Goal: Task Accomplishment & Management: Use online tool/utility

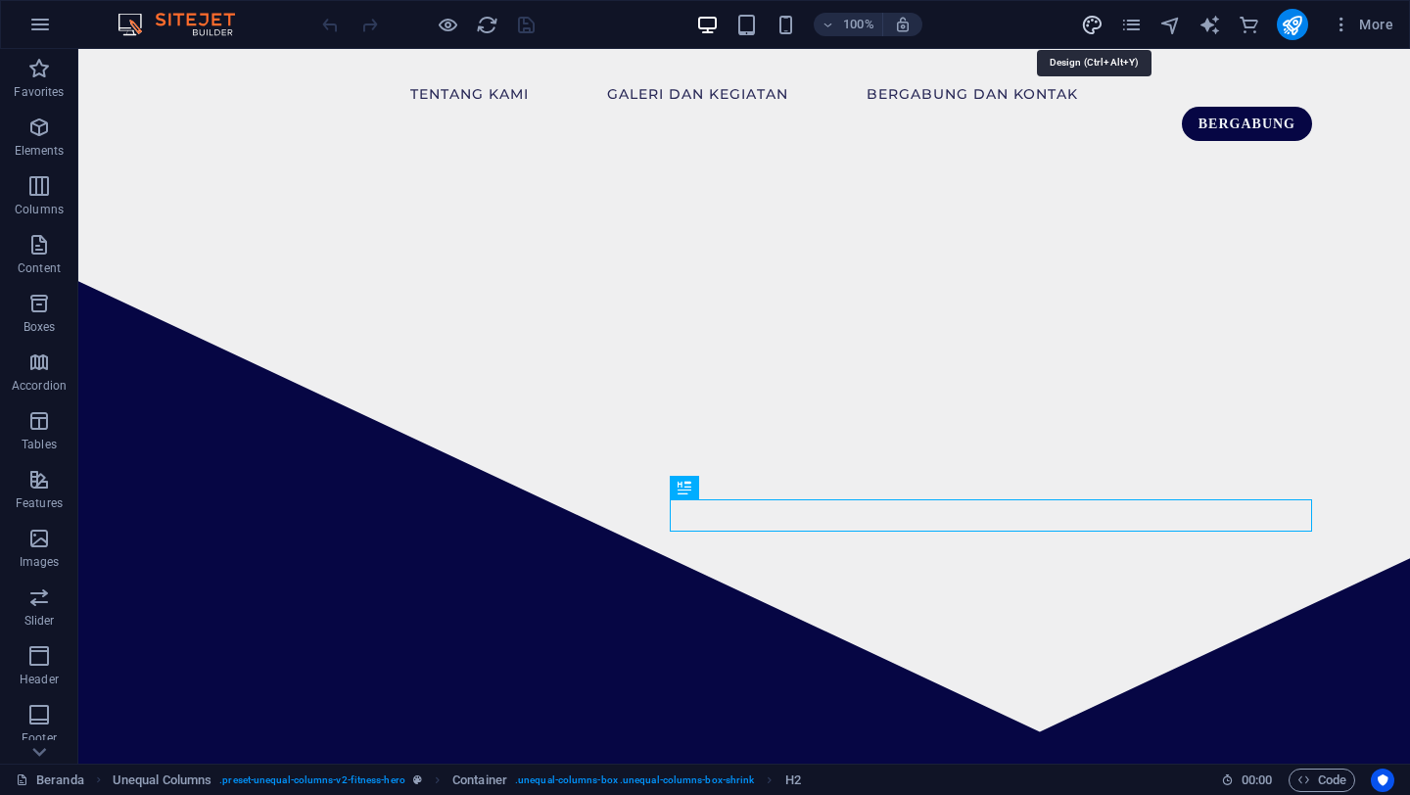
click at [1100, 25] on icon "design" at bounding box center [1092, 25] width 23 height 23
select select "px"
select select "400"
select select "px"
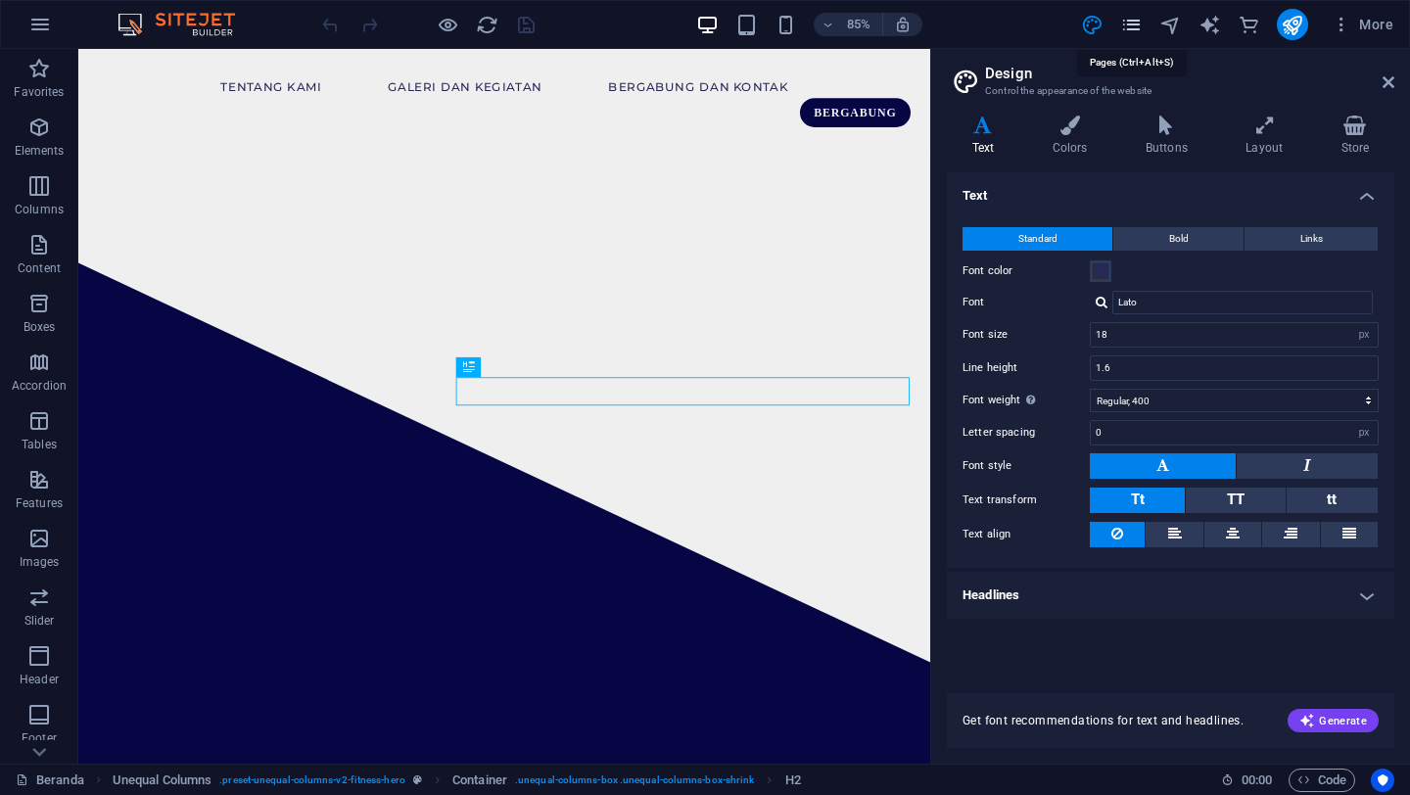
click at [1126, 26] on icon "pages" at bounding box center [1131, 25] width 23 height 23
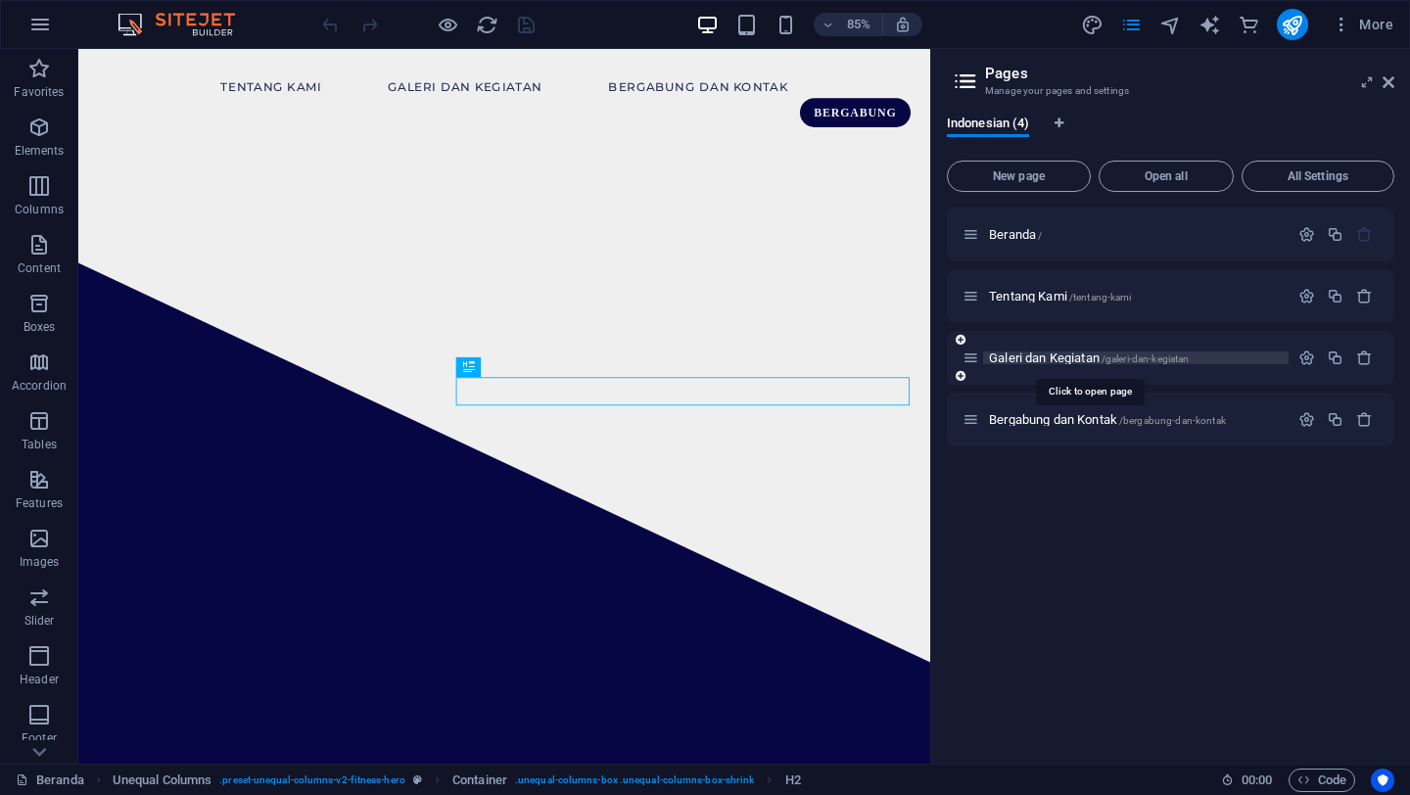
click at [1070, 363] on span "Galeri dan Kegiatan /galeri-dan-kegiatan" at bounding box center [1089, 358] width 200 height 15
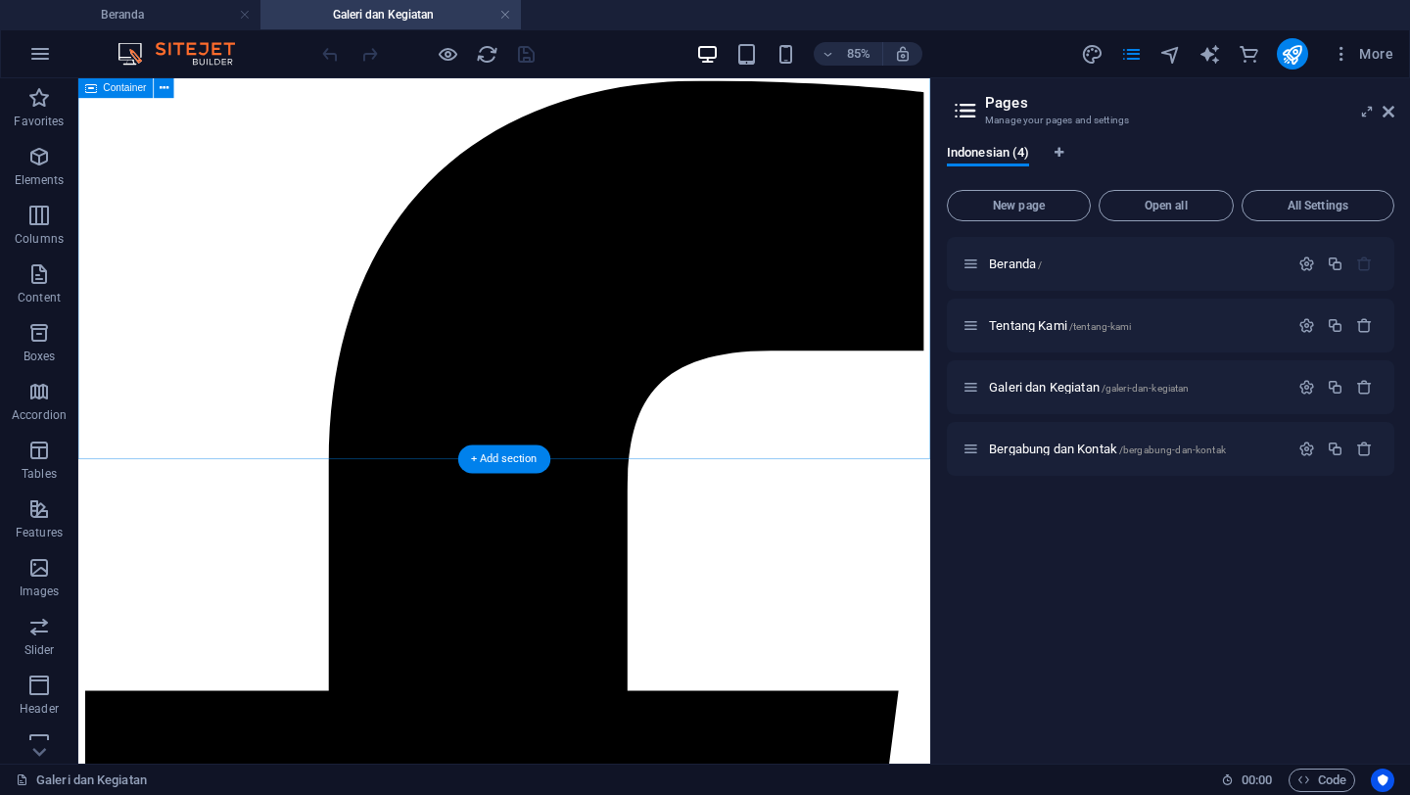
scroll to position [1940, 0]
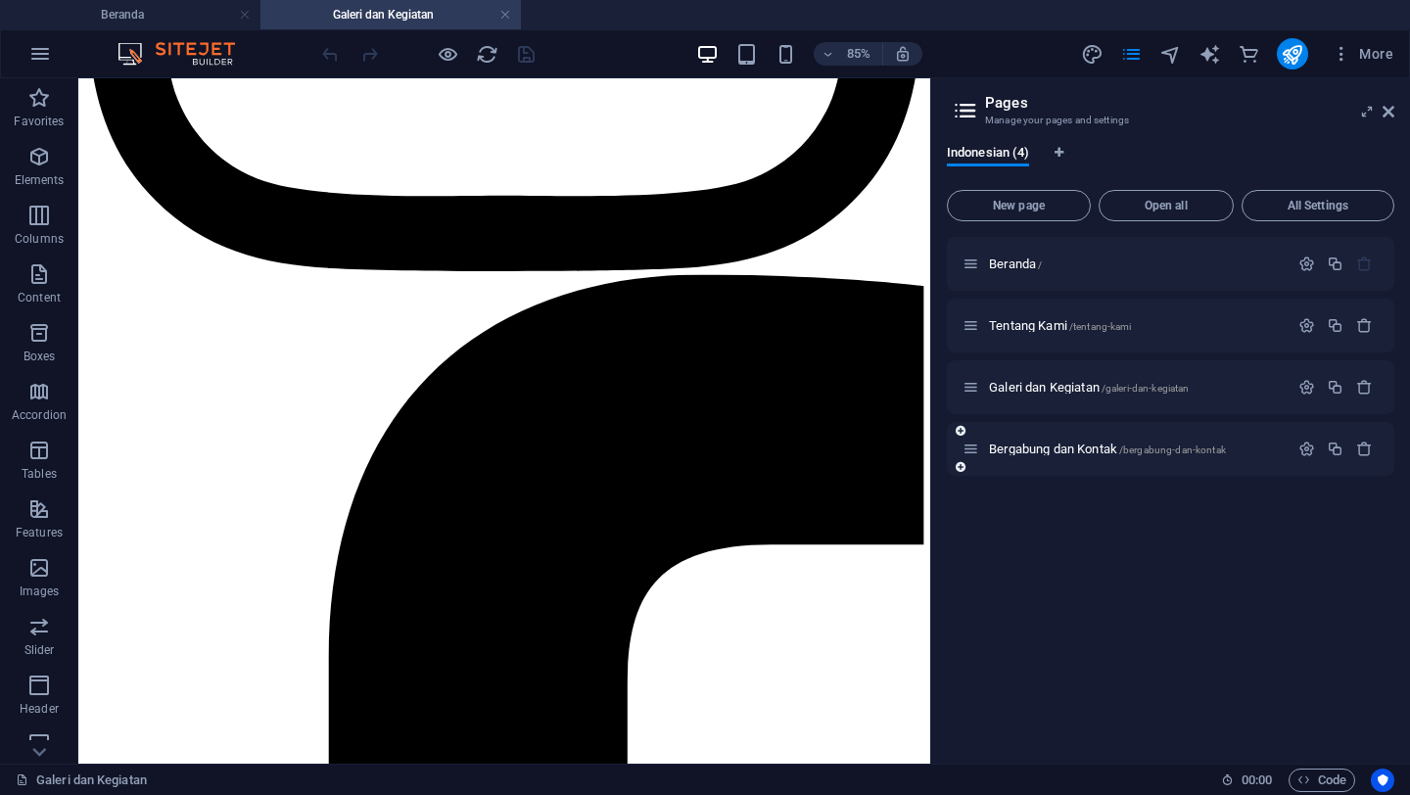
click at [1028, 441] on div "Bergabung dan Kontak /bergabung-dan-kontak" at bounding box center [1126, 449] width 326 height 23
click at [1031, 452] on span "Bergabung dan Kontak /bergabung-dan-kontak" at bounding box center [1107, 449] width 237 height 15
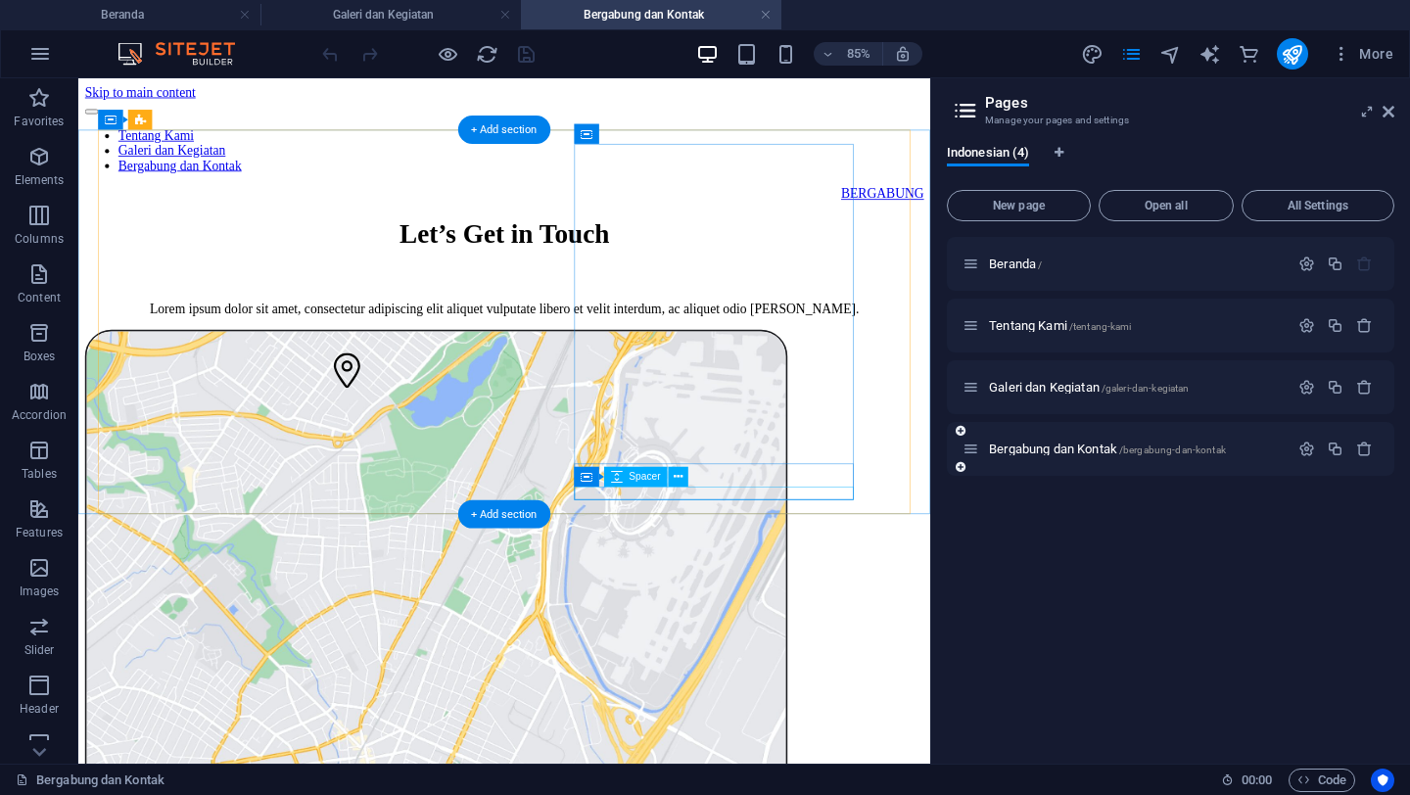
scroll to position [310, 0]
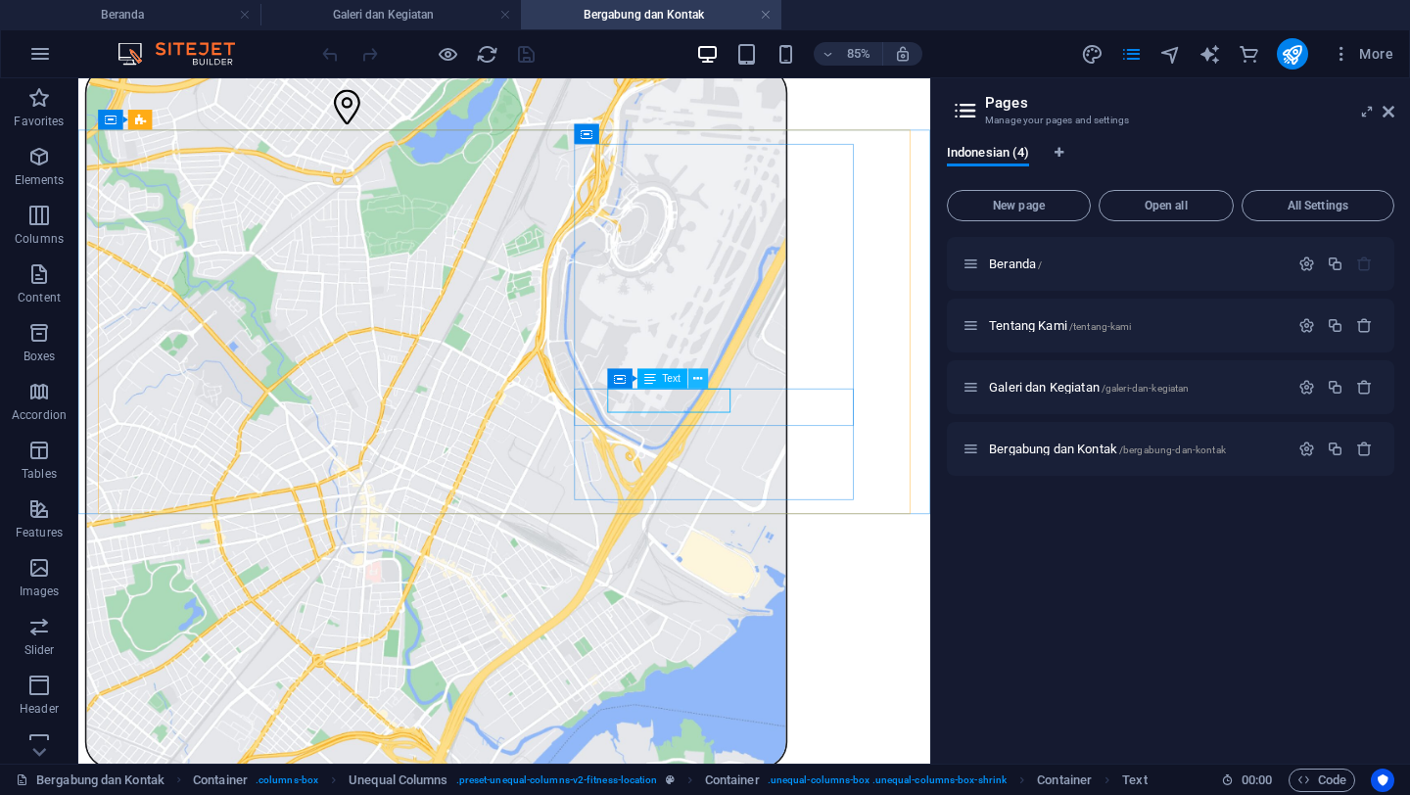
click at [704, 384] on button at bounding box center [699, 379] width 20 height 20
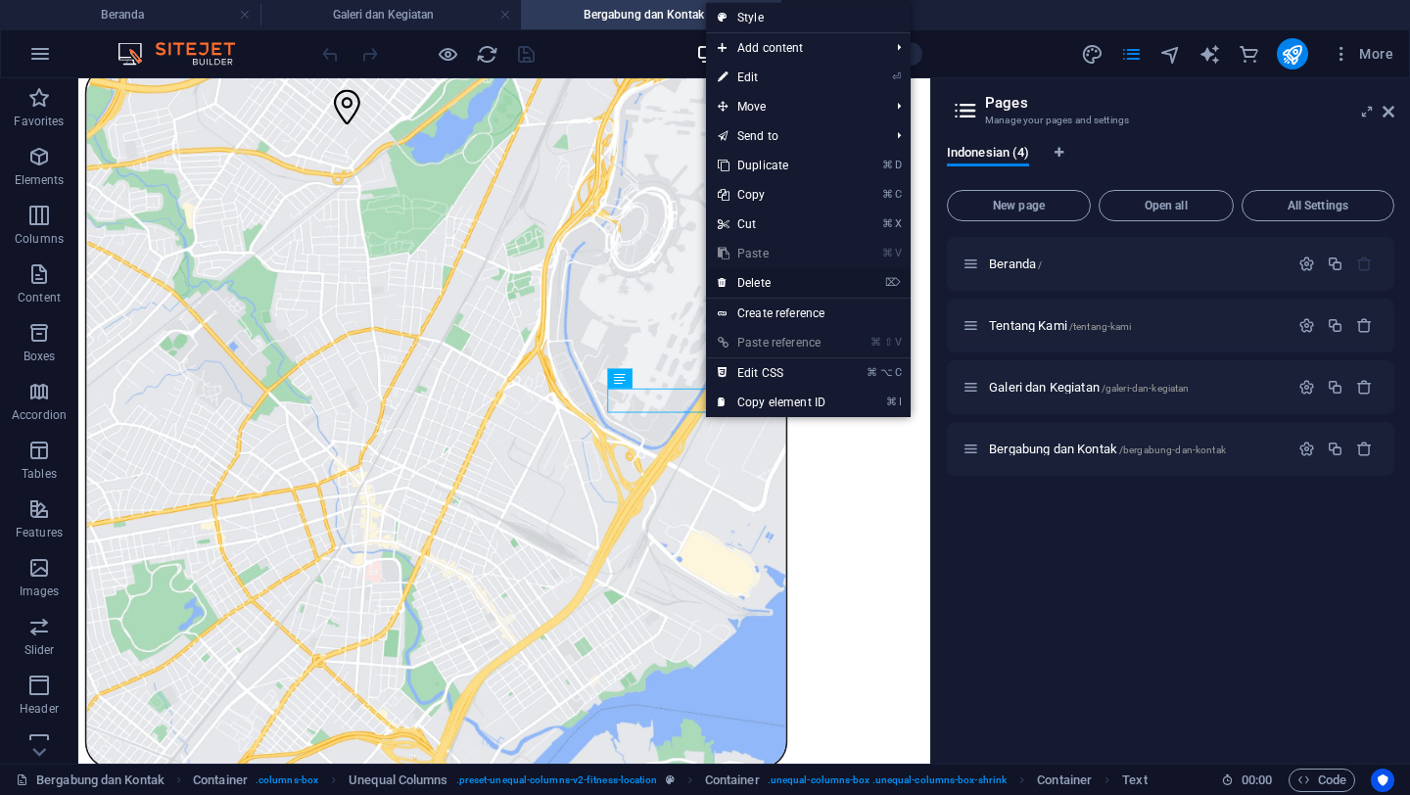
click at [731, 292] on link "⌦ Delete" at bounding box center [771, 282] width 131 height 29
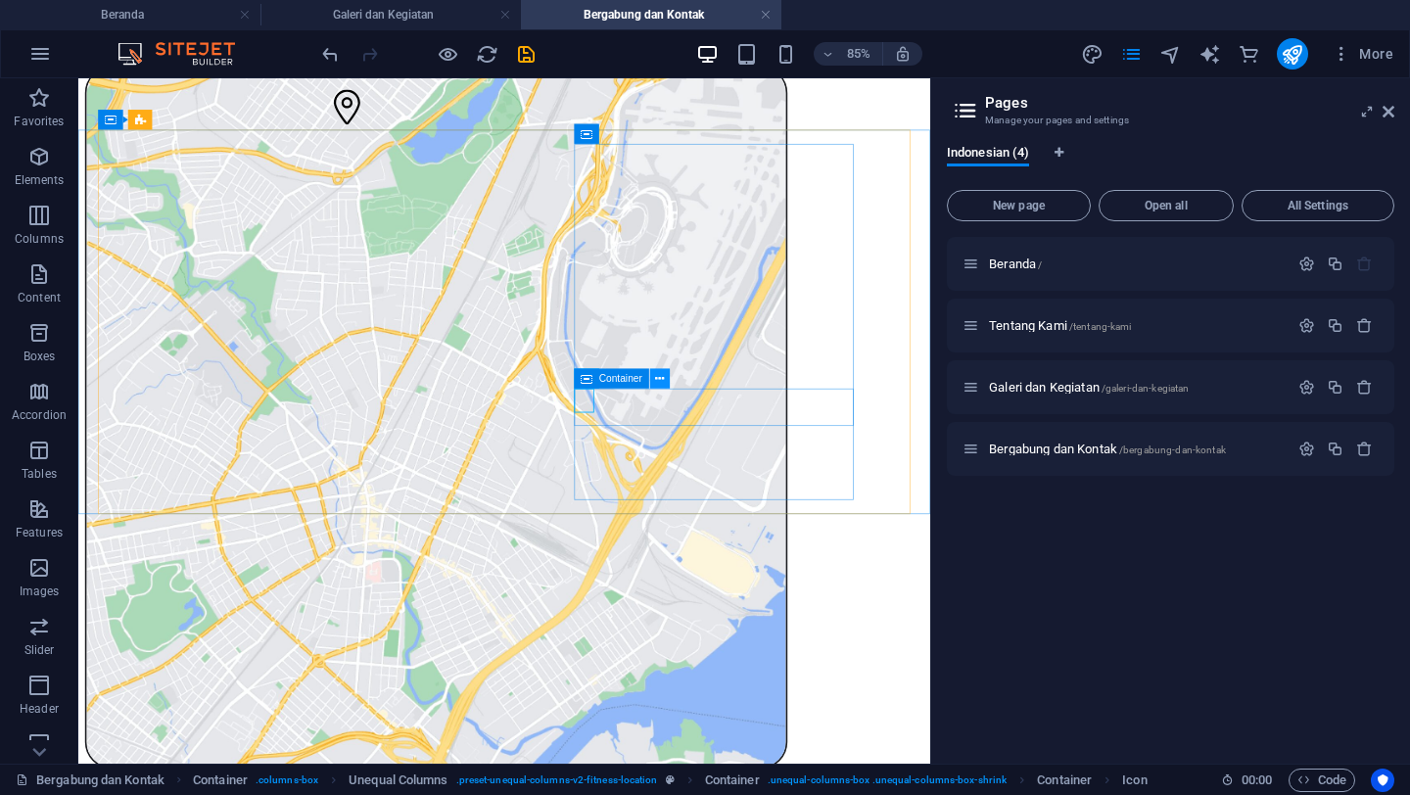
click at [658, 382] on icon at bounding box center [659, 379] width 9 height 18
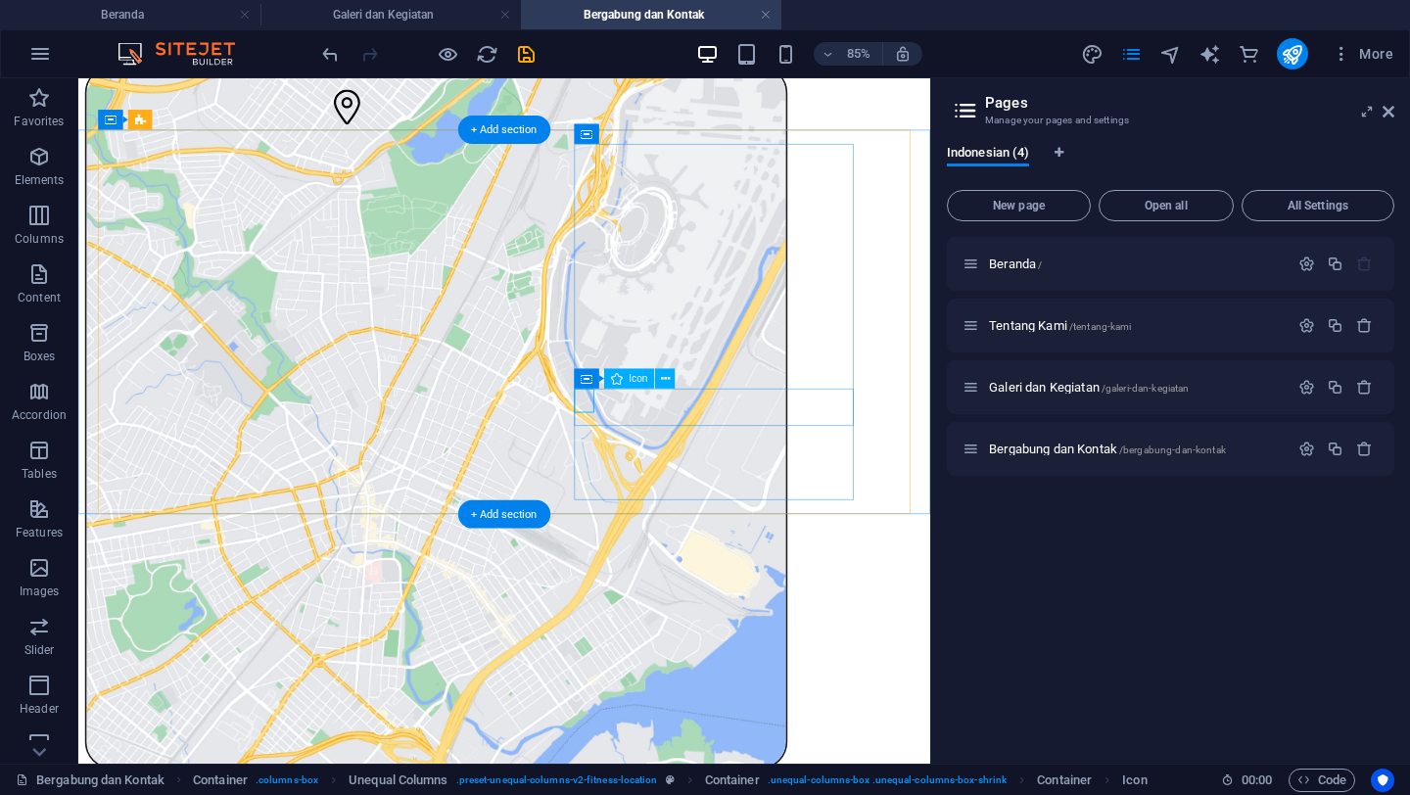
scroll to position [149, 0]
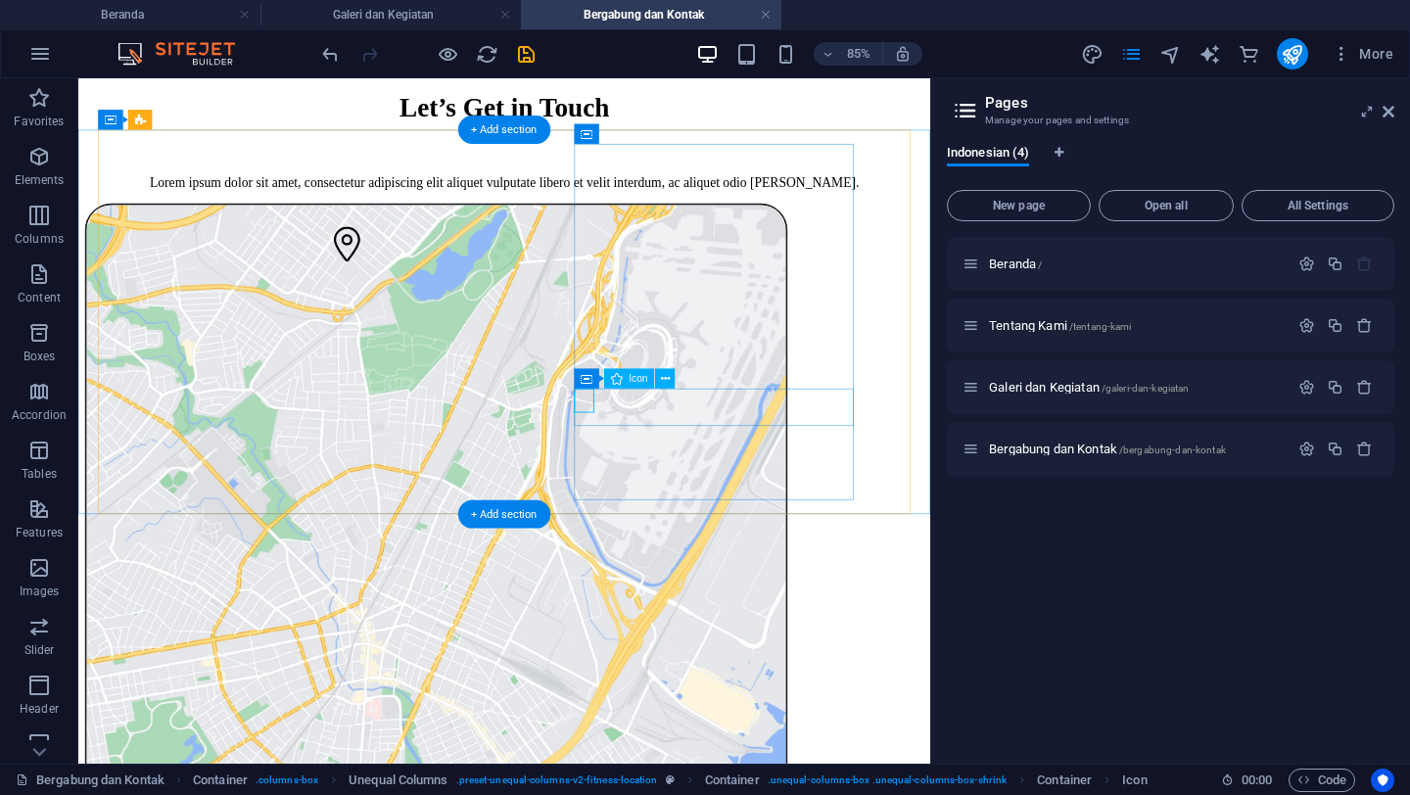
select select "xMidYMid"
select select "px"
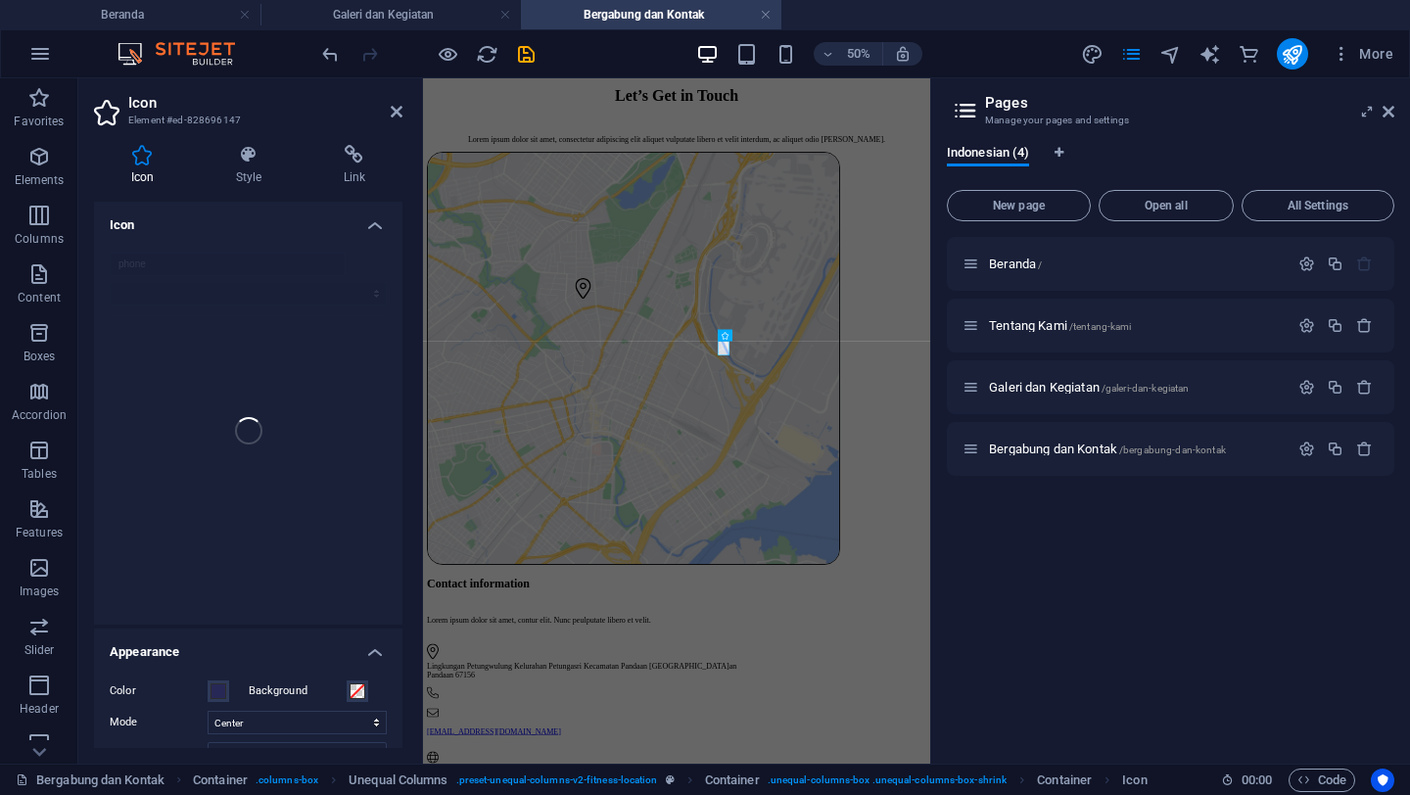
scroll to position [481, 0]
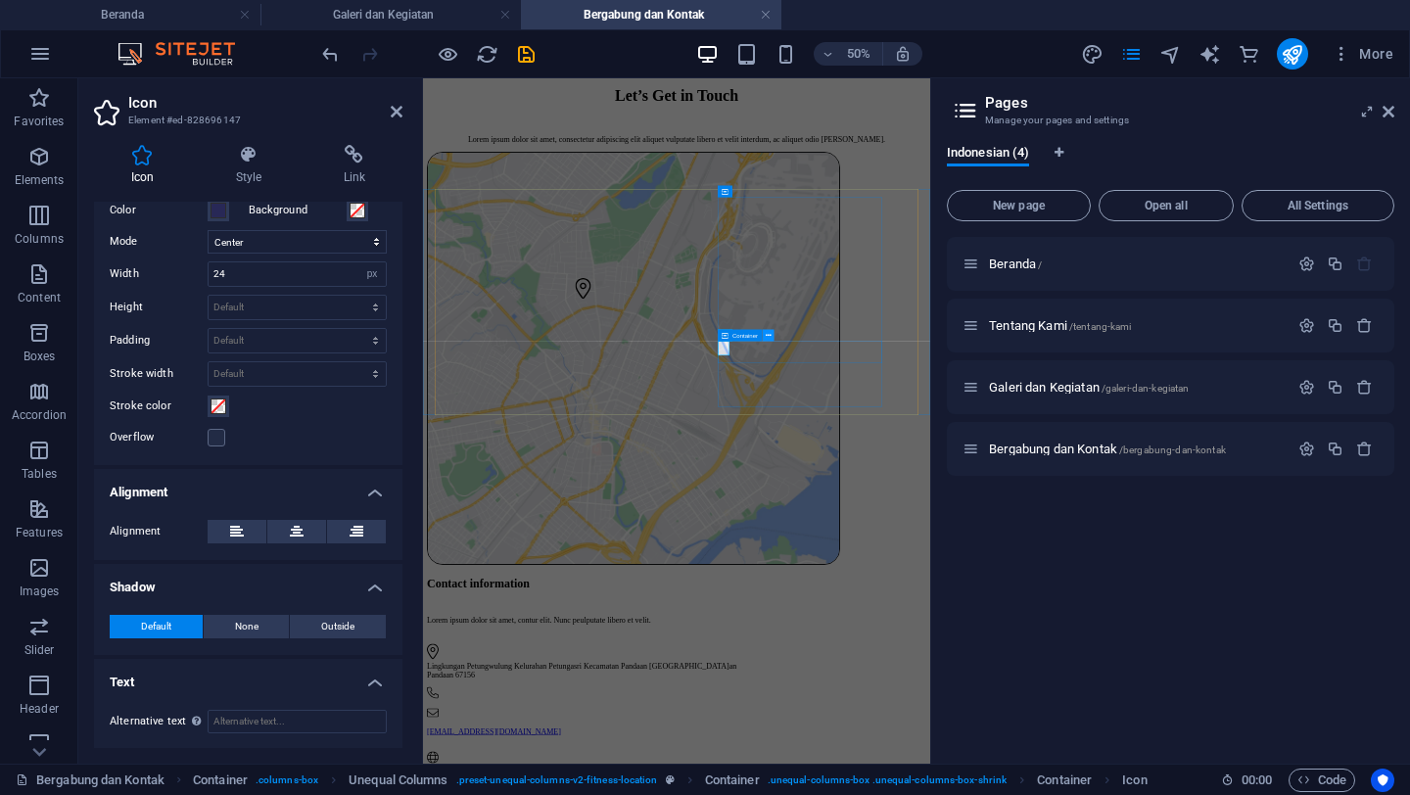
click at [767, 334] on icon at bounding box center [769, 335] width 6 height 11
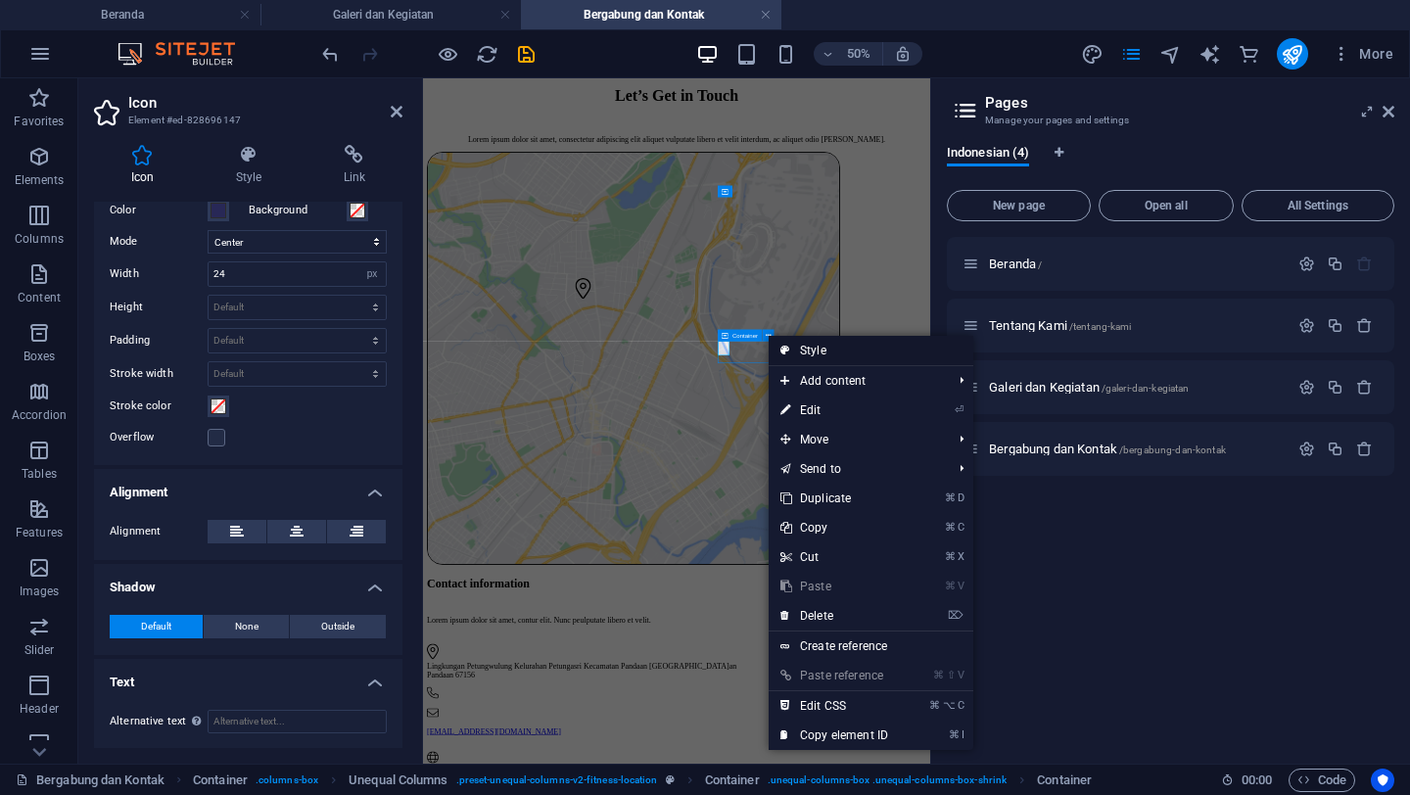
scroll to position [310, 0]
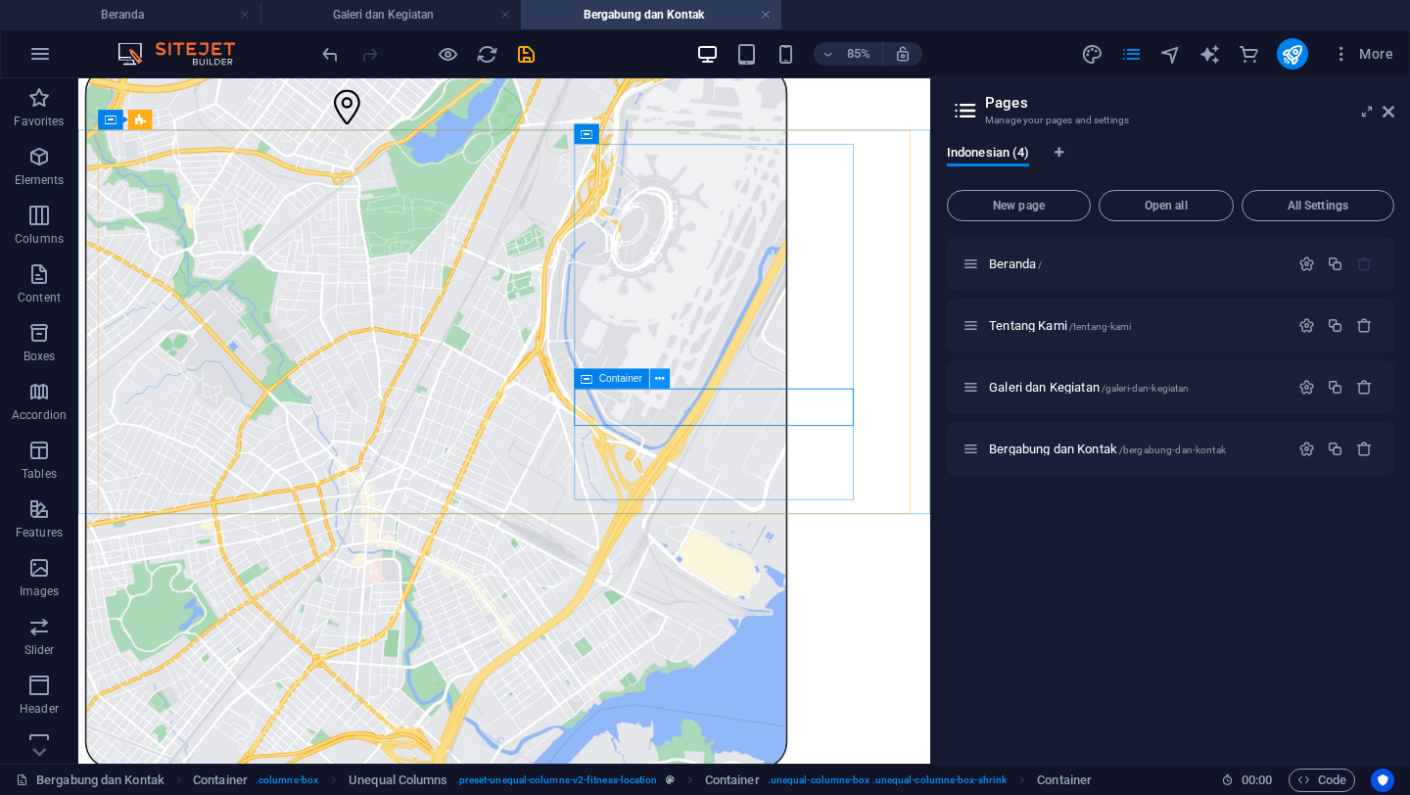
click at [662, 377] on icon at bounding box center [659, 379] width 9 height 18
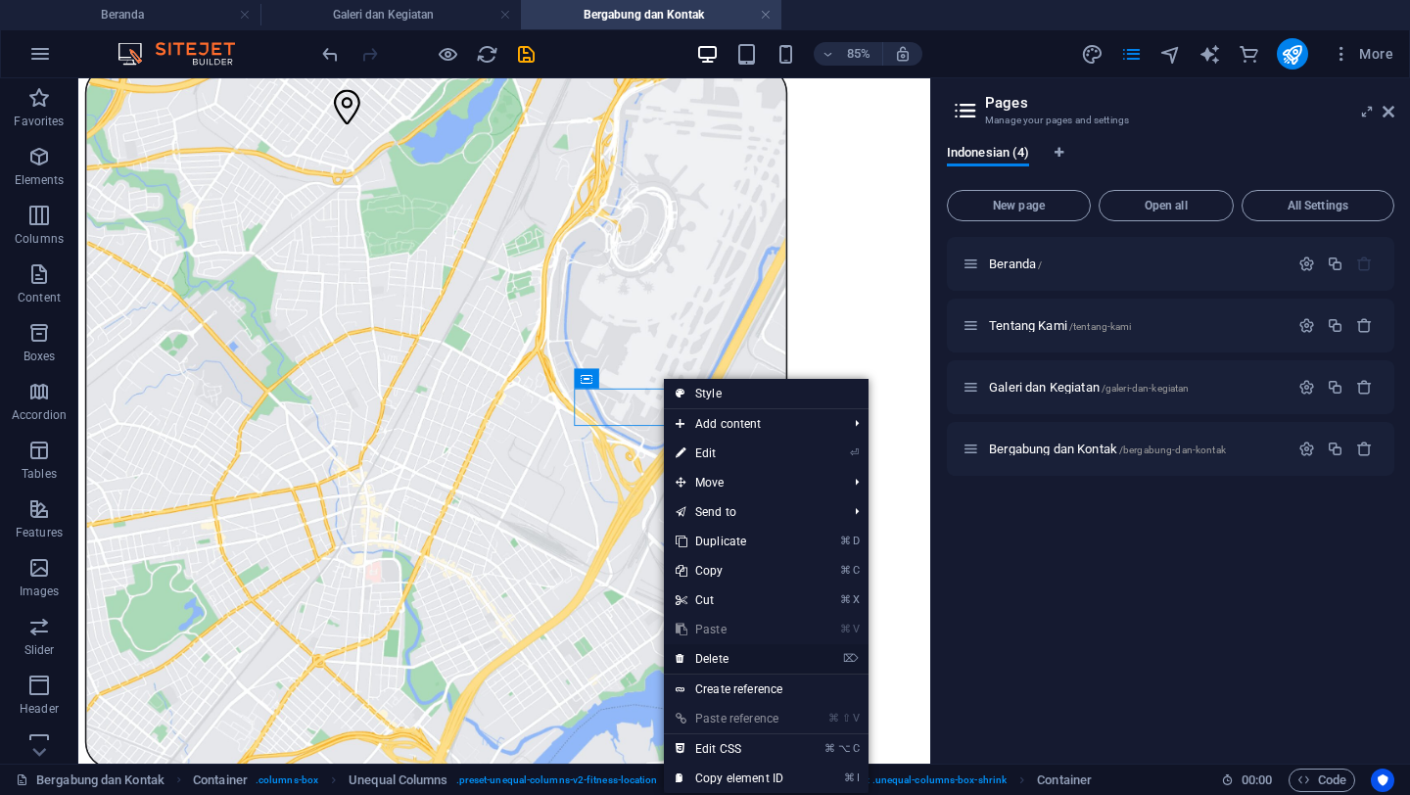
click at [726, 657] on link "⌦ Delete" at bounding box center [729, 658] width 131 height 29
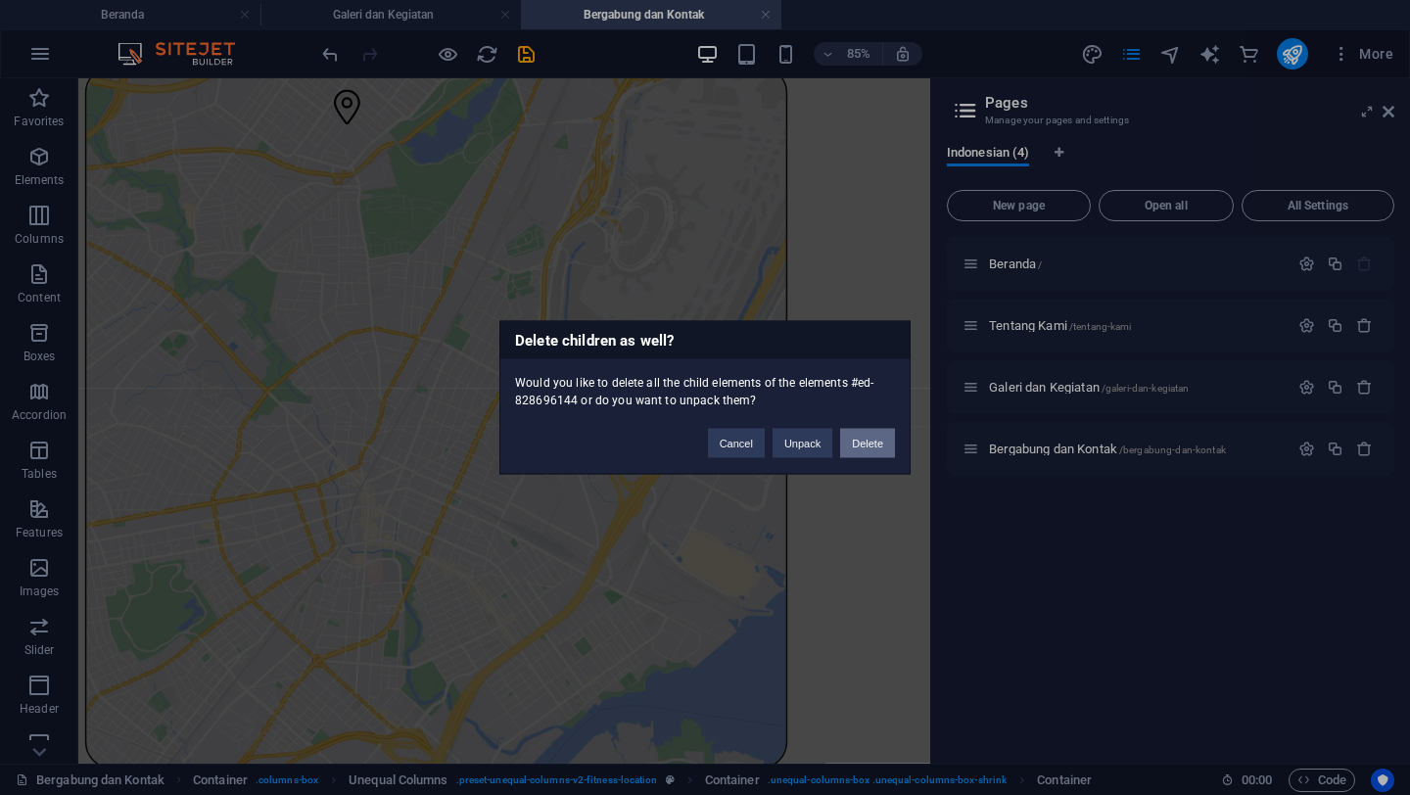
click at [858, 450] on button "Delete" at bounding box center [867, 443] width 55 height 29
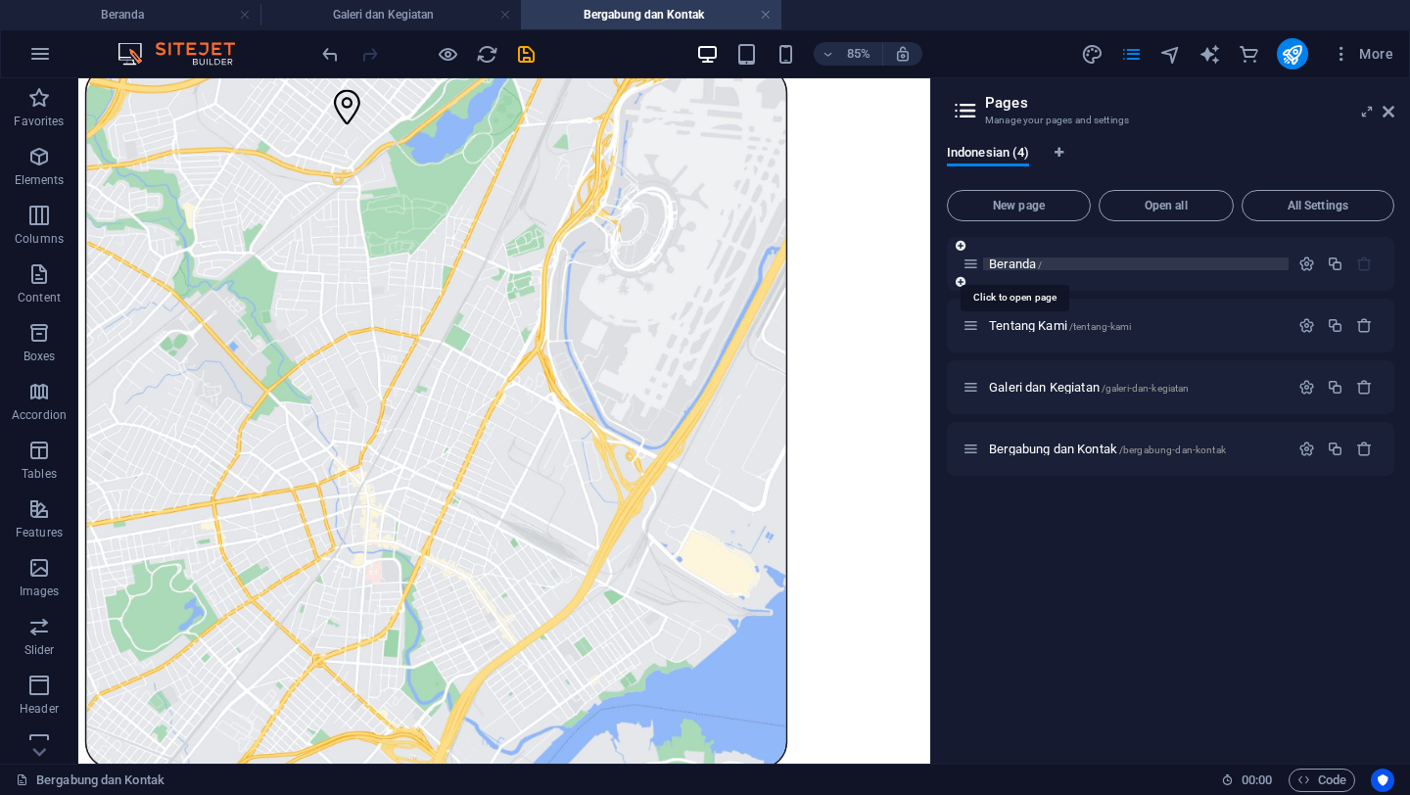
click at [1018, 268] on span "Beranda /" at bounding box center [1015, 264] width 53 height 15
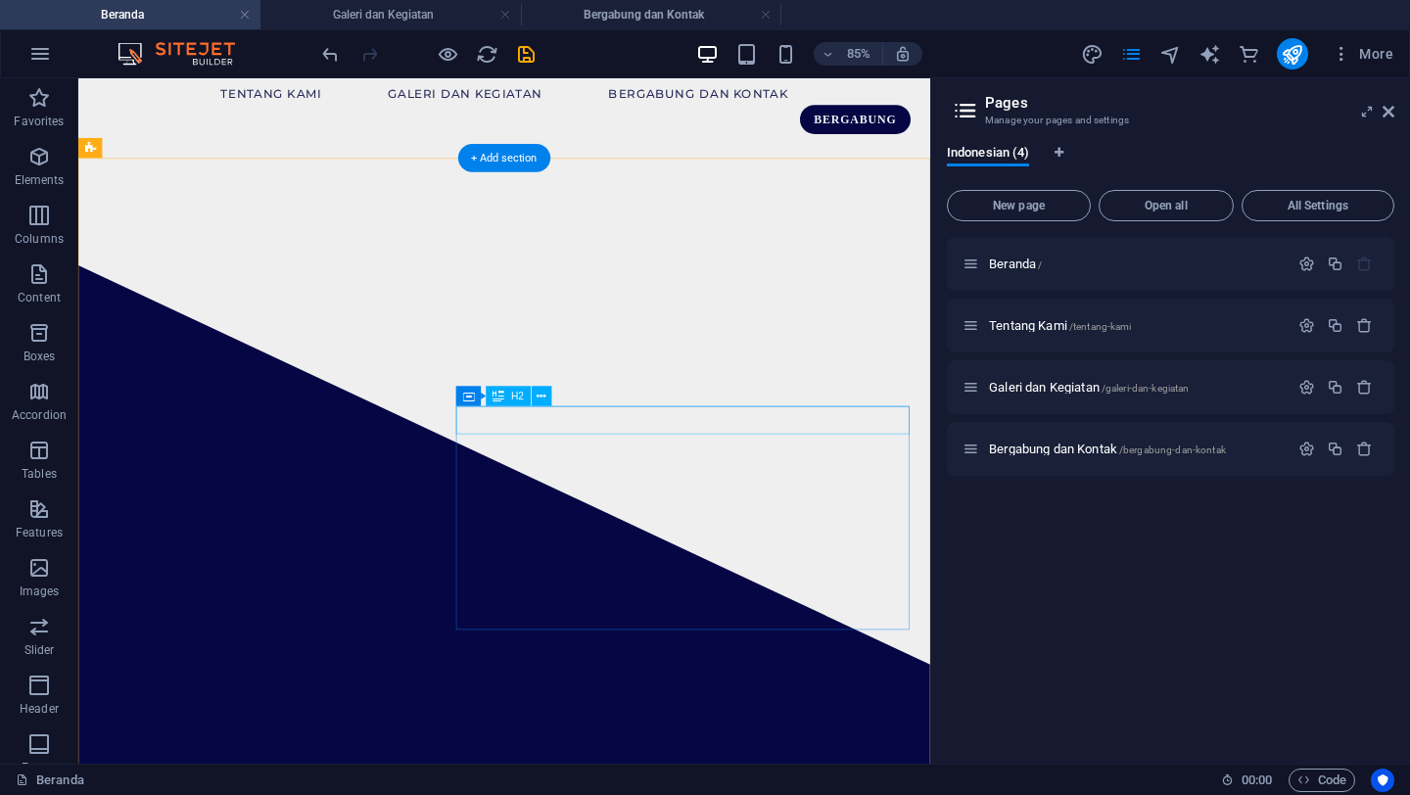
scroll to position [0, 0]
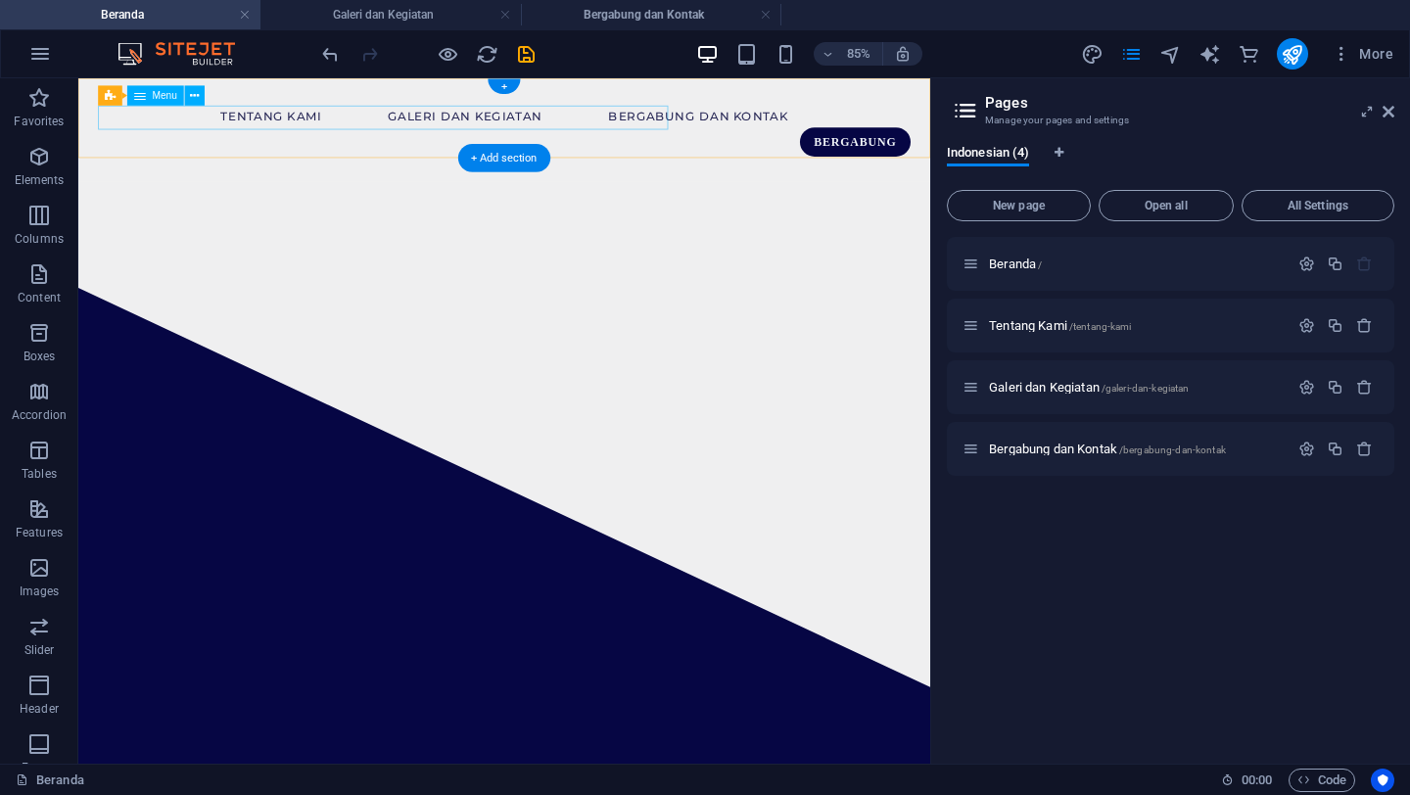
click at [435, 133] on nav "Tentang Kami Galeri dan Kegiatan Bergabung dan Kontak" at bounding box center [580, 122] width 956 height 28
click at [404, 122] on nav "Tentang Kami Galeri dan Kegiatan Bergabung dan Kontak" at bounding box center [580, 122] width 956 height 28
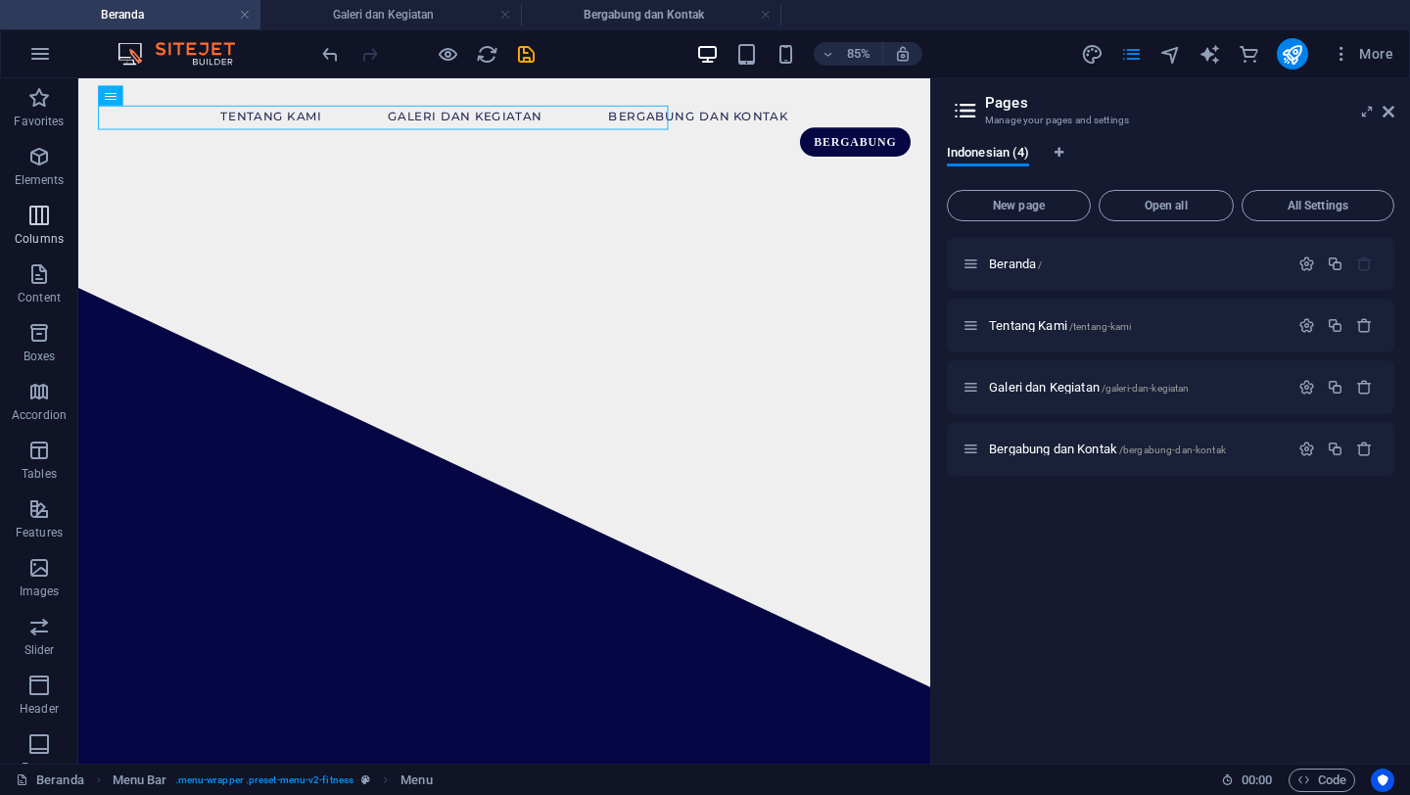
click at [22, 219] on span "Columns" at bounding box center [39, 227] width 78 height 47
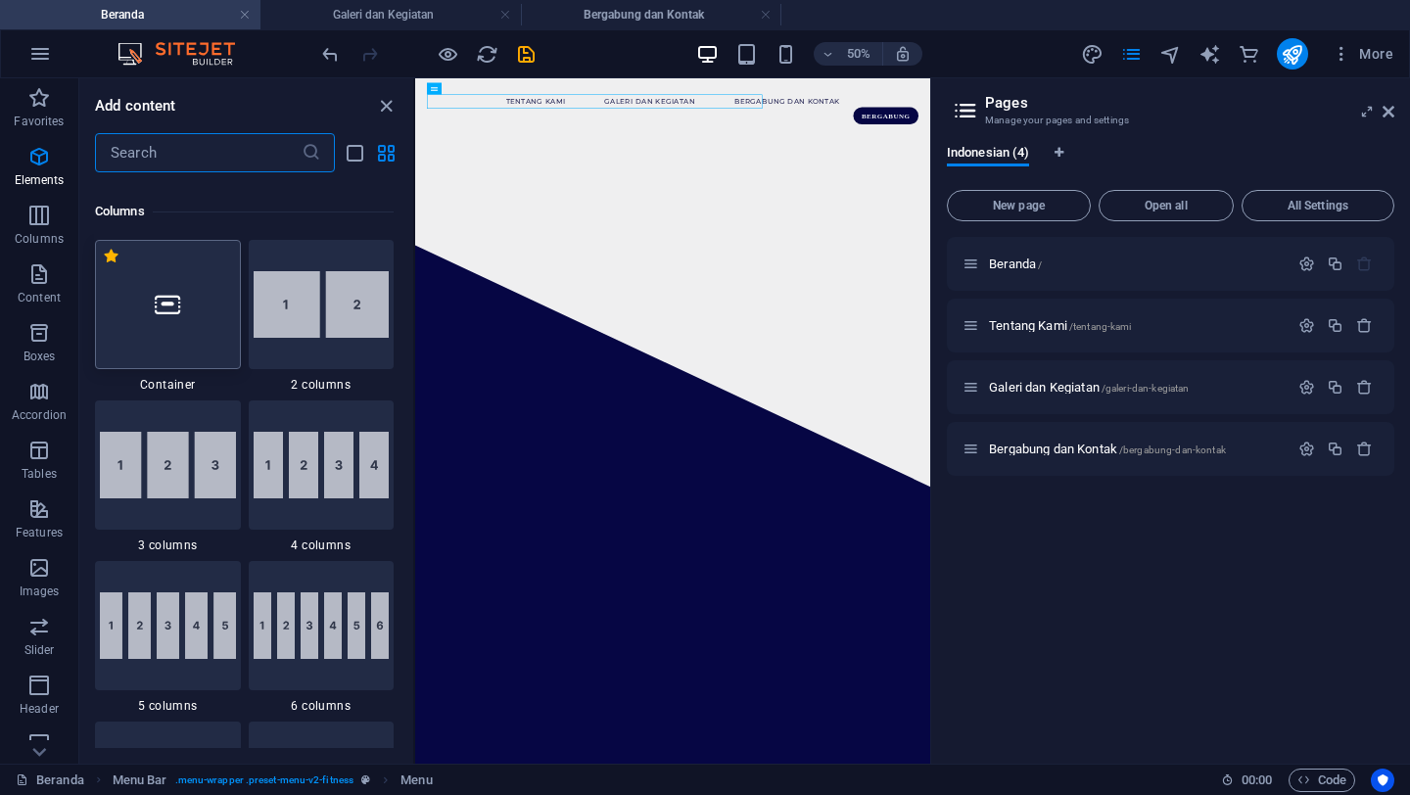
scroll to position [970, 0]
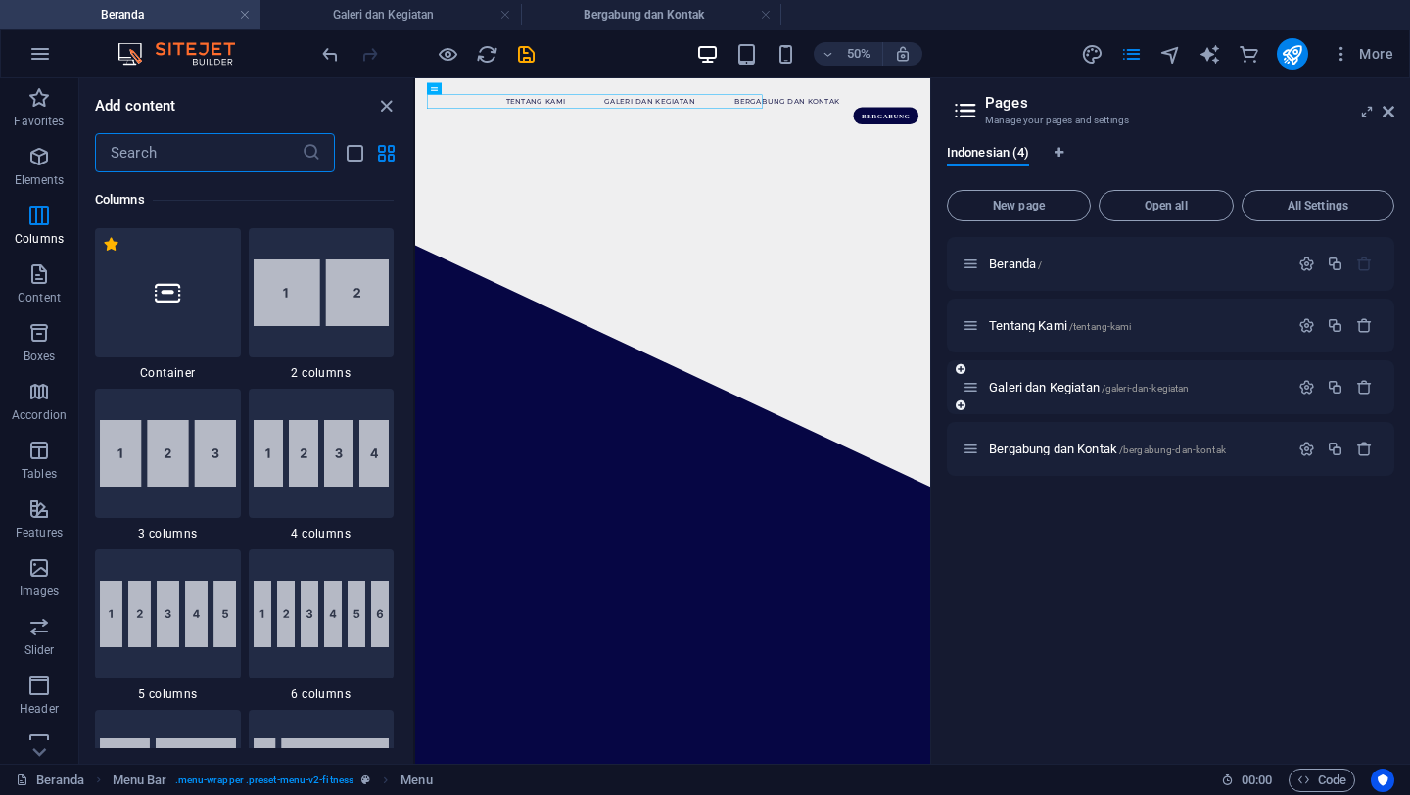
click at [1065, 394] on div "Galeri dan Kegiatan /galeri-dan-kegiatan" at bounding box center [1126, 387] width 326 height 23
click at [1037, 387] on span "Galeri dan Kegiatan /galeri-dan-kegiatan" at bounding box center [1089, 387] width 200 height 15
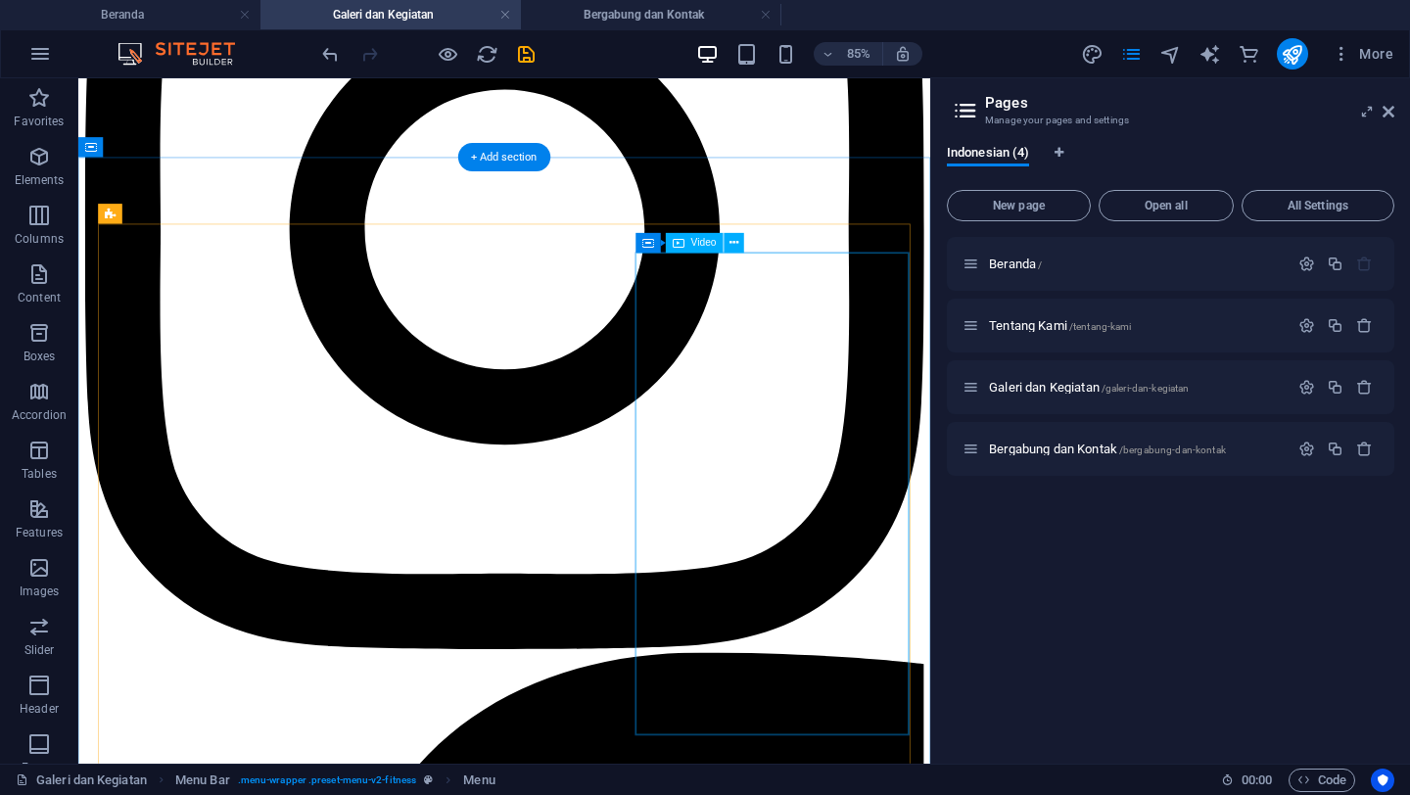
scroll to position [1503, 0]
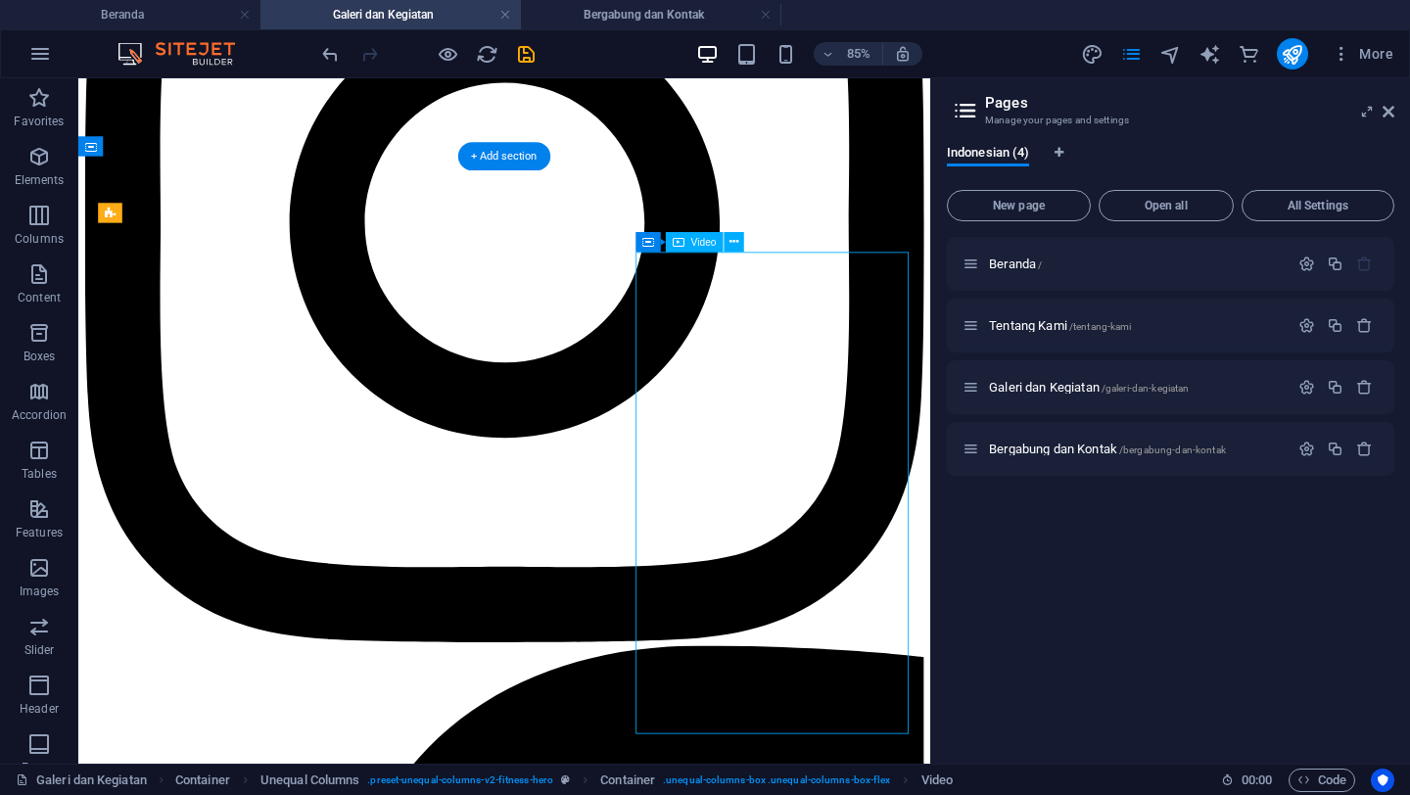
select select "%"
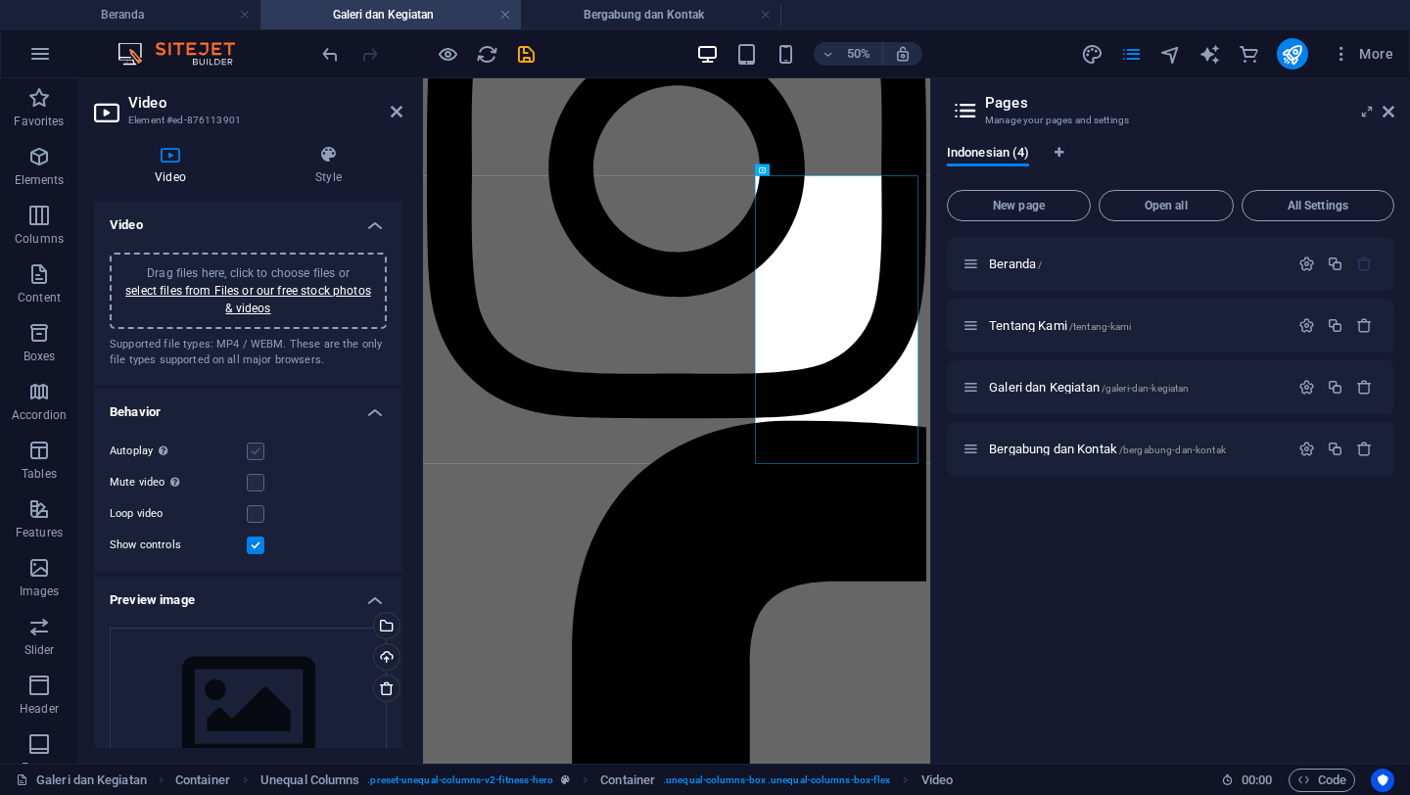
click at [257, 446] on label at bounding box center [256, 452] width 18 height 18
click at [0, 0] on input "Autoplay Autoplay is only available if muted is checked" at bounding box center [0, 0] width 0 height 0
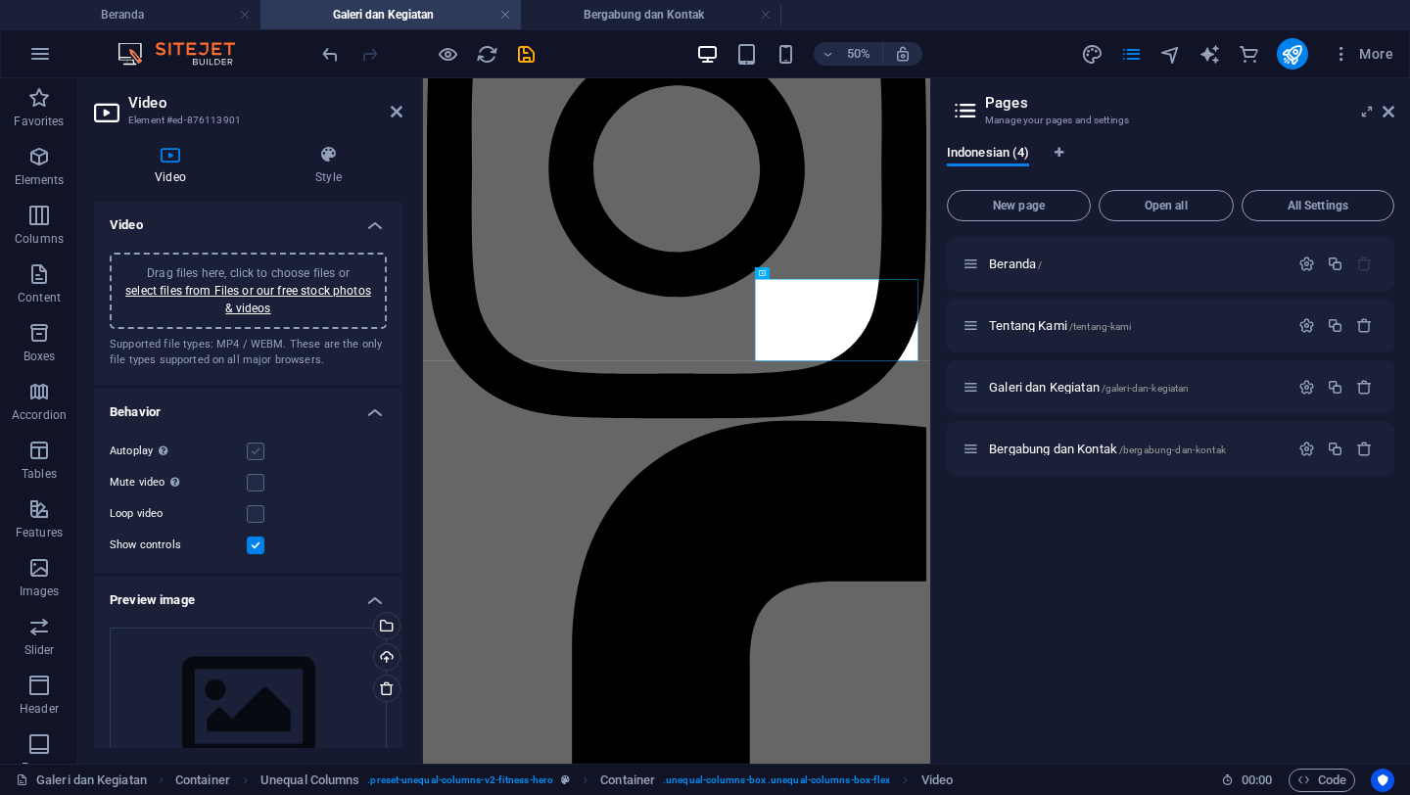
click at [260, 455] on label at bounding box center [256, 452] width 18 height 18
click at [0, 0] on input "Autoplay Autoplay is only available if muted is checked" at bounding box center [0, 0] width 0 height 0
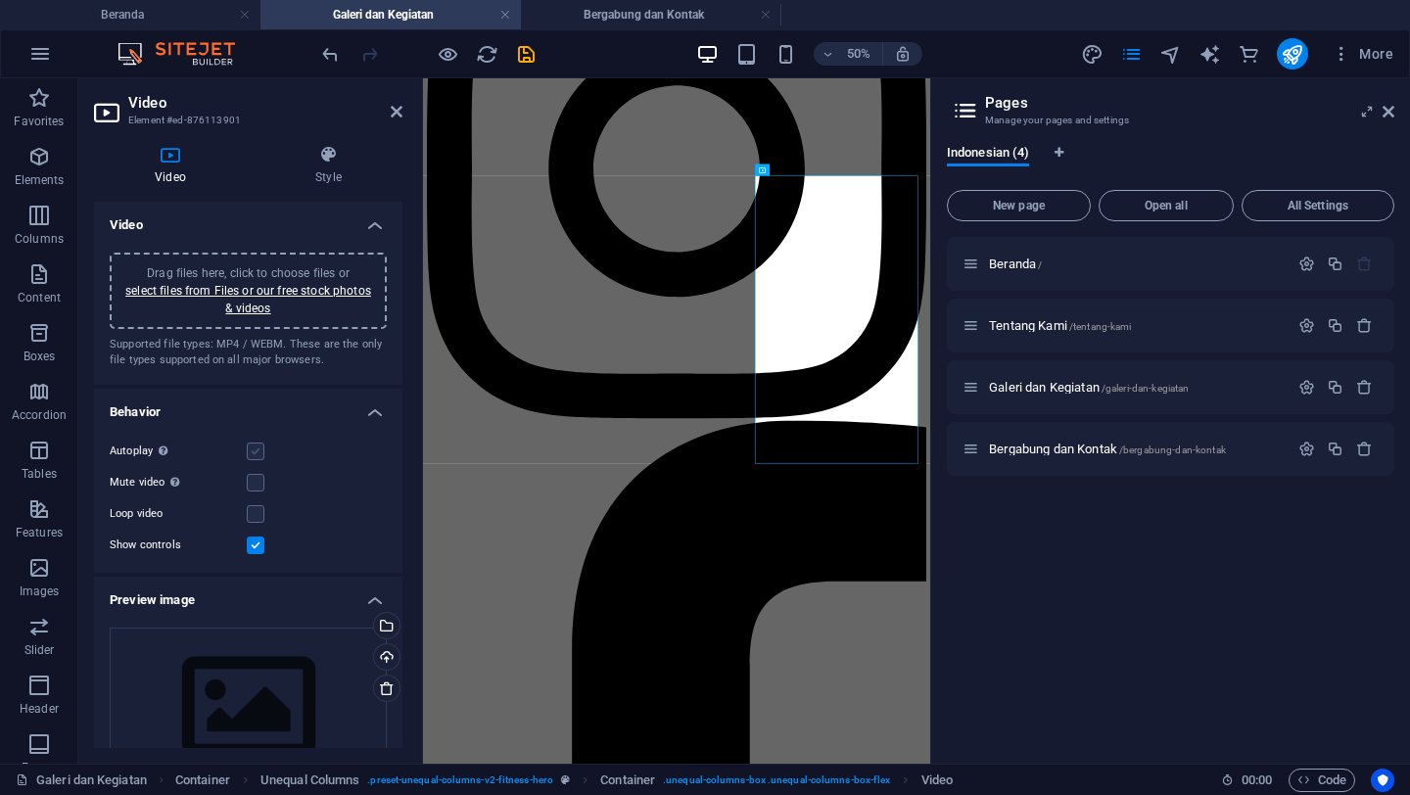
click at [261, 457] on label at bounding box center [256, 452] width 18 height 18
click at [0, 0] on input "Autoplay Autoplay is only available if muted is checked" at bounding box center [0, 0] width 0 height 0
click at [267, 292] on link "select files from Files or our free stock photos & videos" at bounding box center [248, 299] width 246 height 31
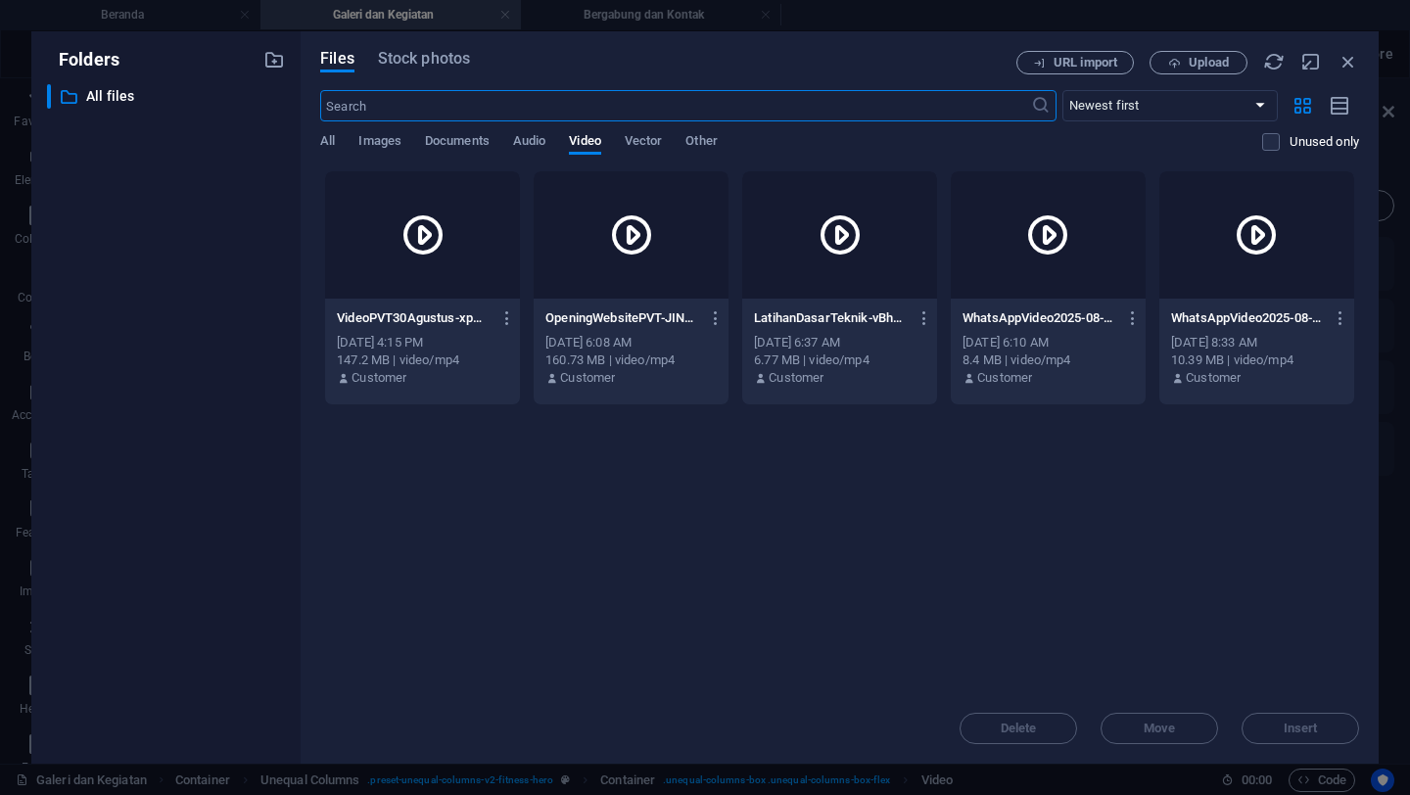
scroll to position [0, 0]
click at [451, 296] on div at bounding box center [422, 234] width 195 height 127
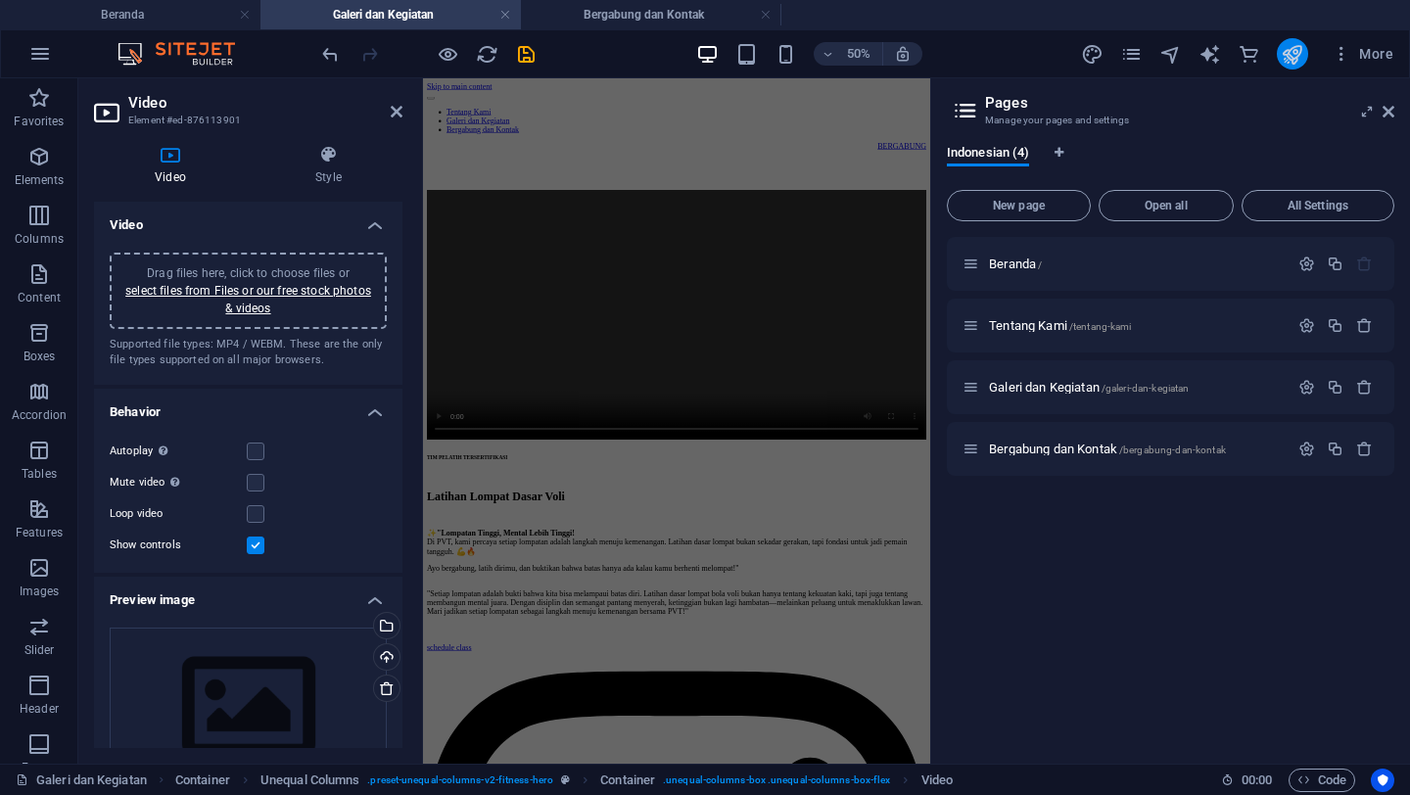
click at [1296, 52] on icon "publish" at bounding box center [1292, 54] width 23 height 23
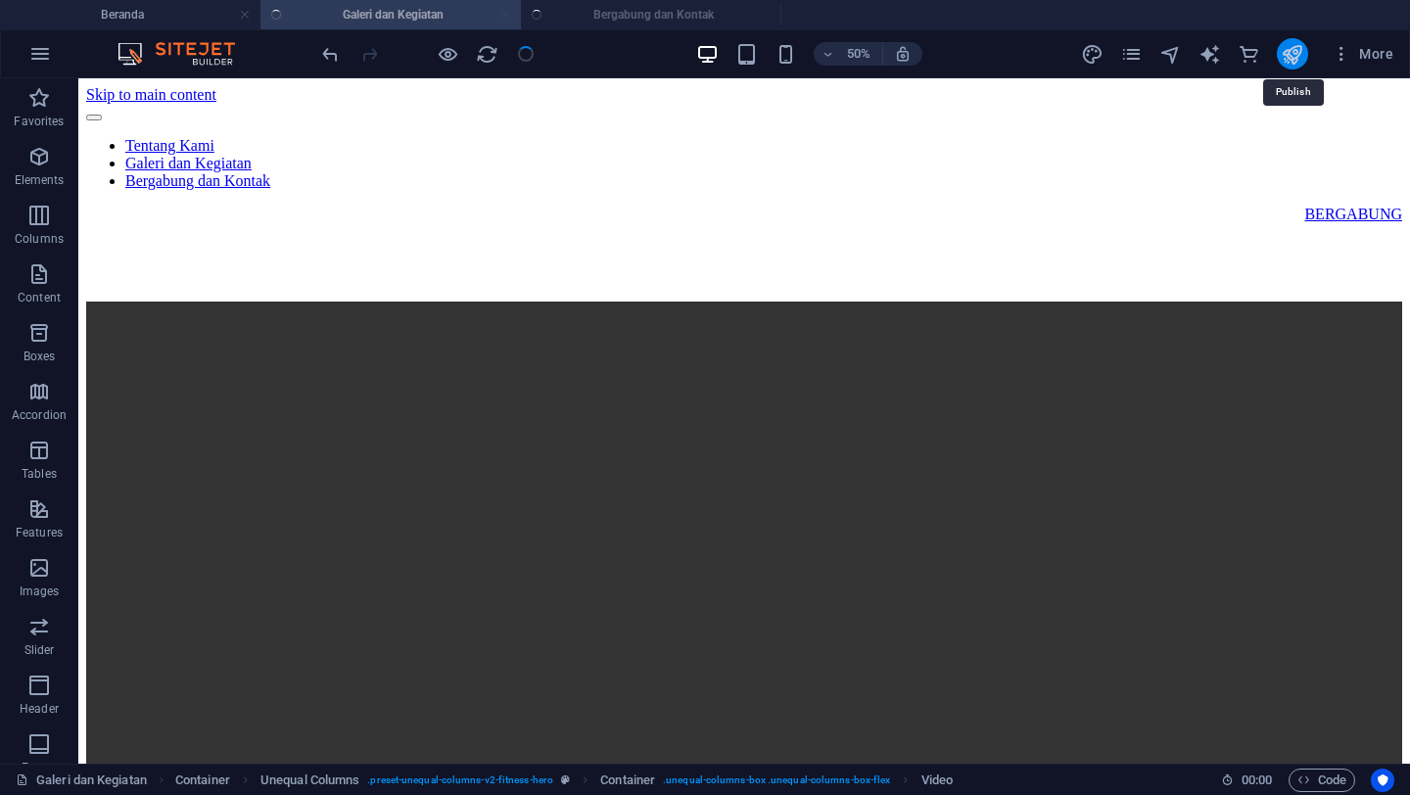
scroll to position [1947, 0]
